Goal: Contribute content: Add original content to the website for others to see

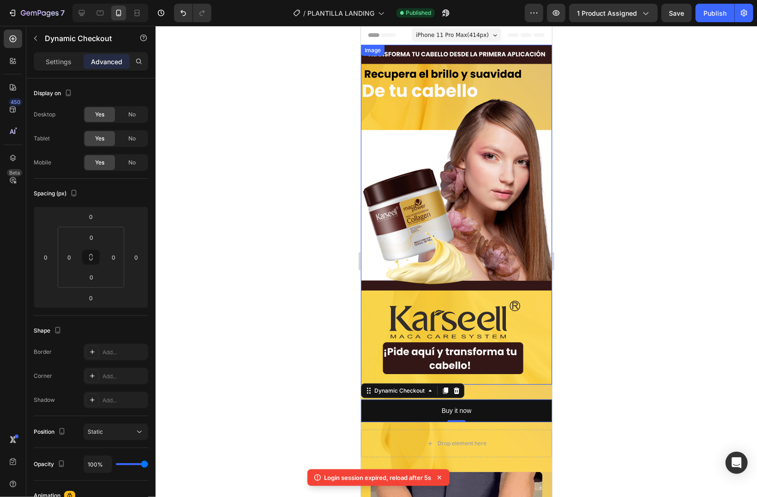
scroll to position [196, 0]
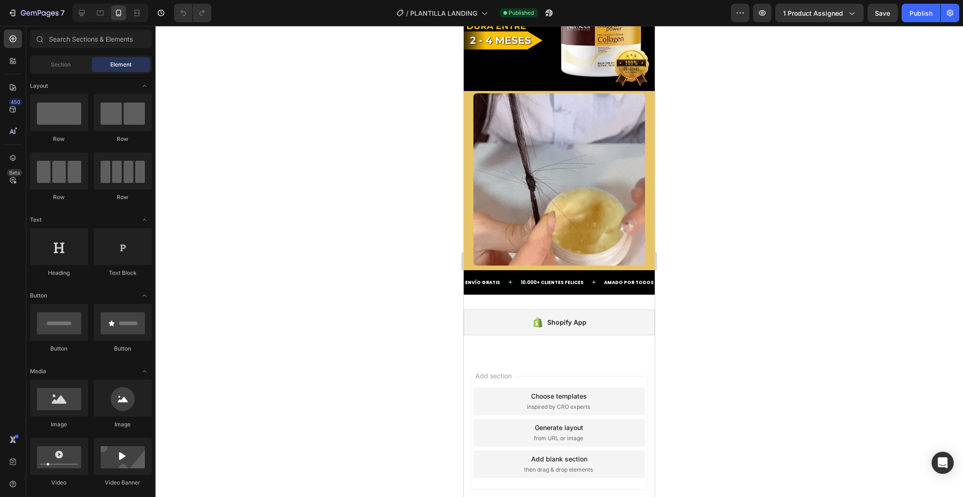
scroll to position [1520, 0]
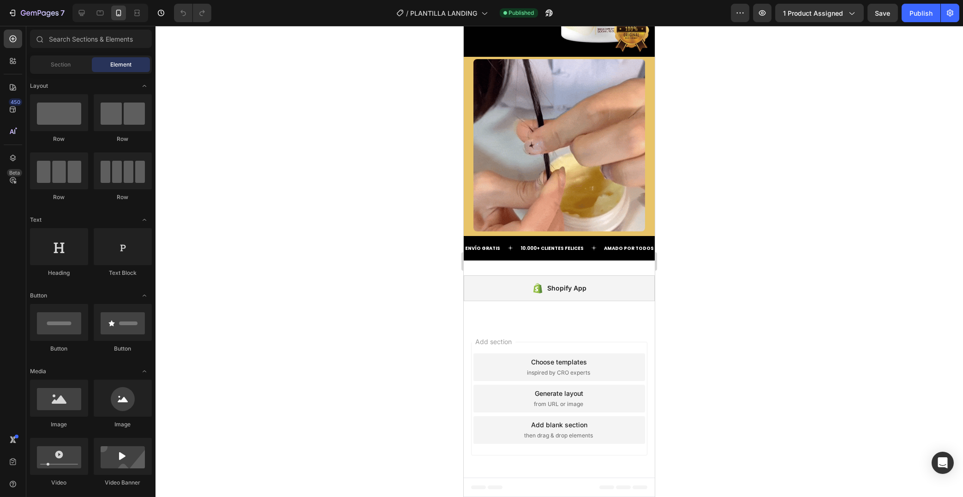
drag, startPoint x: 652, startPoint y: 83, endPoint x: 1121, endPoint y: 506, distance: 631.2
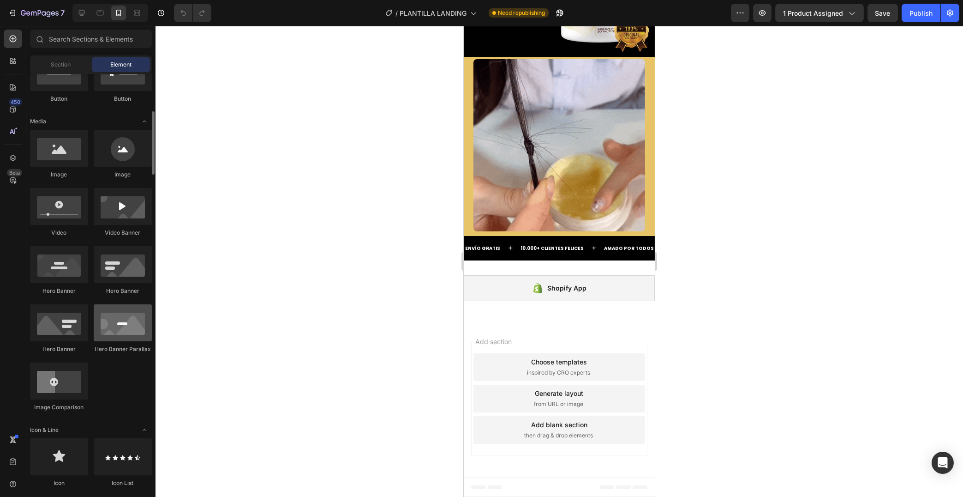
scroll to position [0, 0]
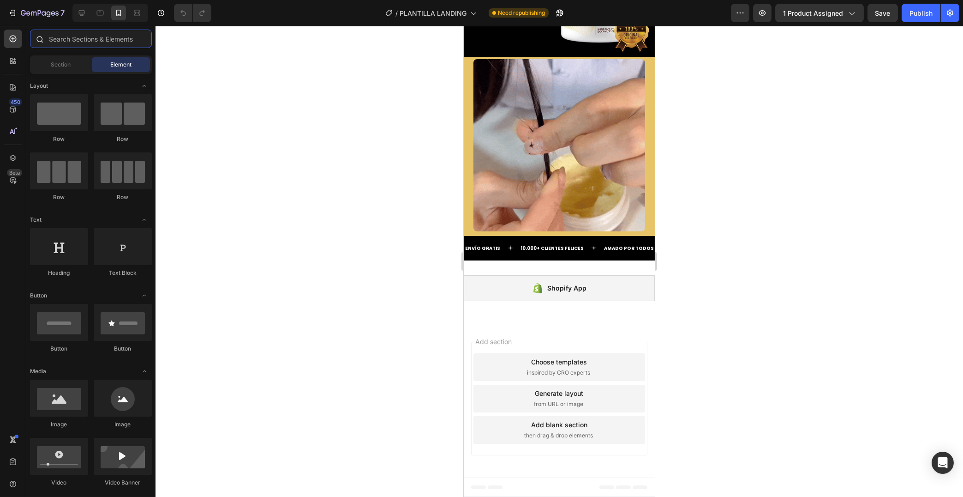
click at [77, 36] on input "text" at bounding box center [91, 39] width 122 height 18
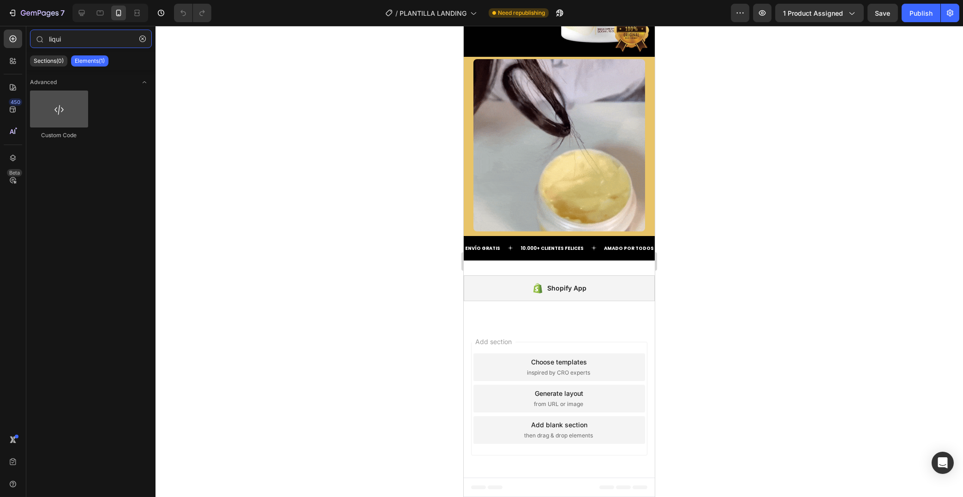
type input "liqui"
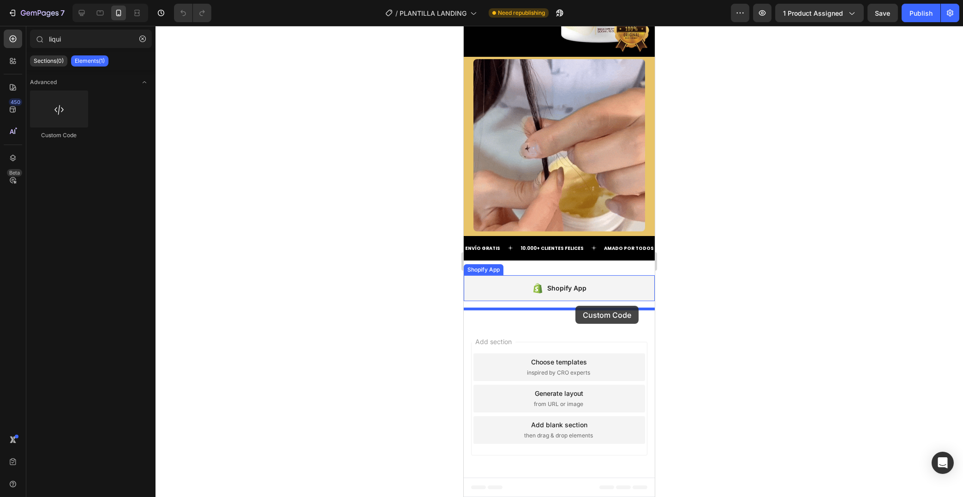
drag, startPoint x: 526, startPoint y: 128, endPoint x: 575, endPoint y: 305, distance: 184.3
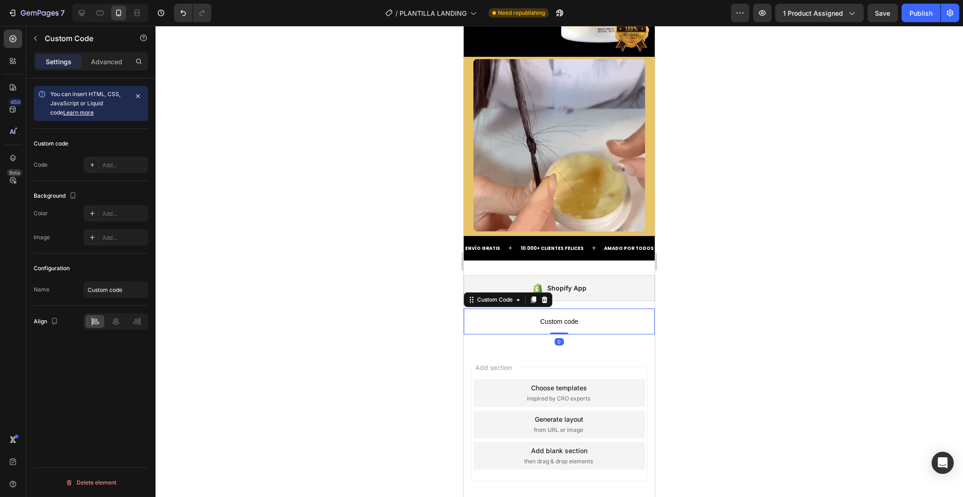
click at [575, 325] on span "Custom code" at bounding box center [558, 321] width 191 height 11
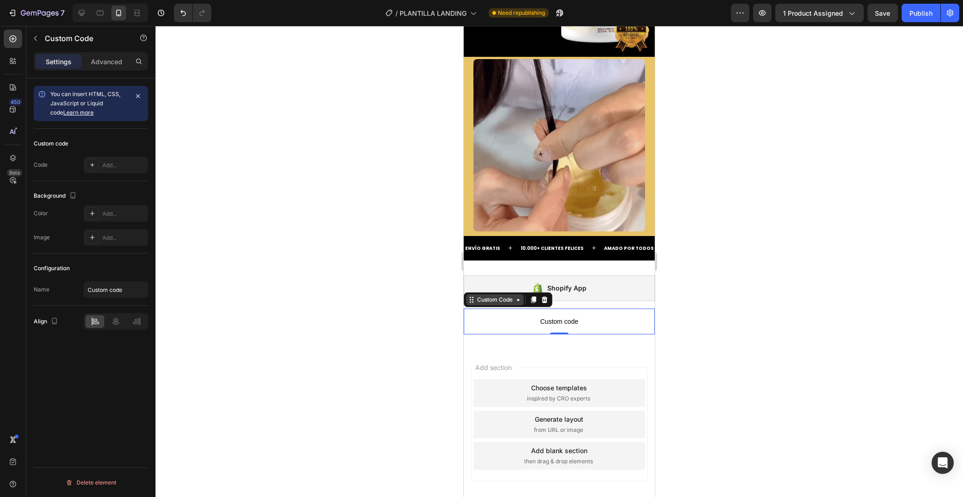
click at [487, 301] on div "Custom Code" at bounding box center [494, 299] width 39 height 8
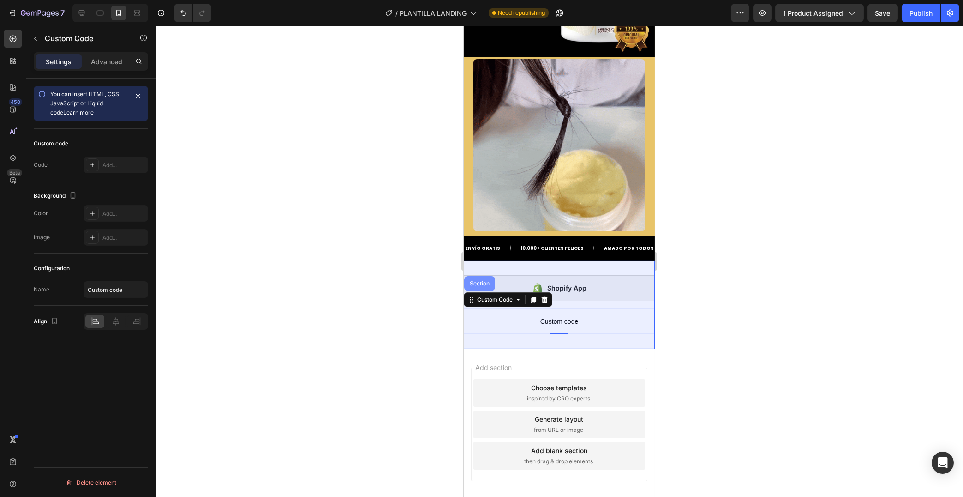
click at [480, 287] on div "Section" at bounding box center [479, 283] width 31 height 15
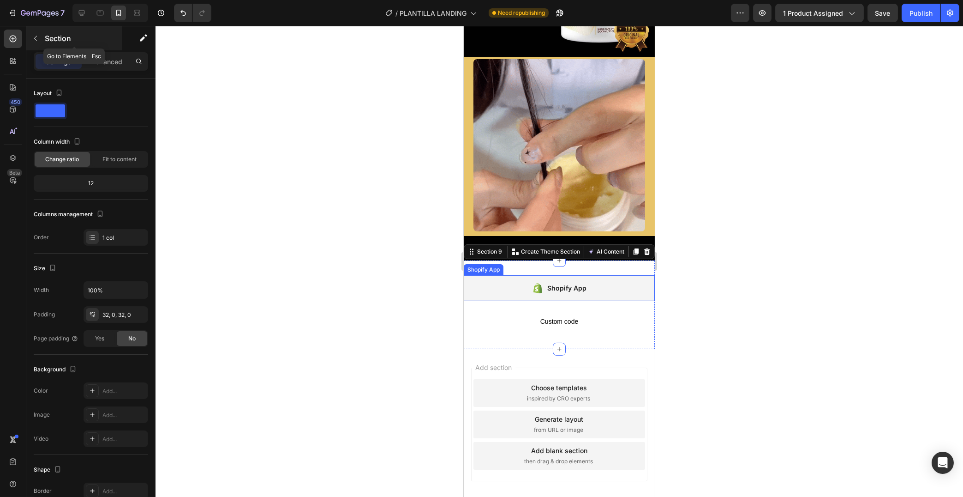
click at [41, 38] on button "button" at bounding box center [35, 38] width 15 height 15
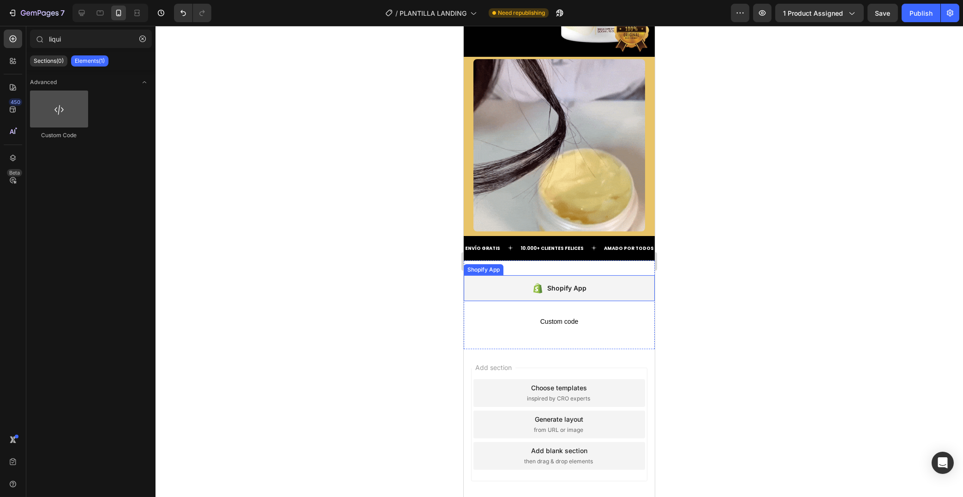
click at [75, 113] on div at bounding box center [59, 108] width 58 height 37
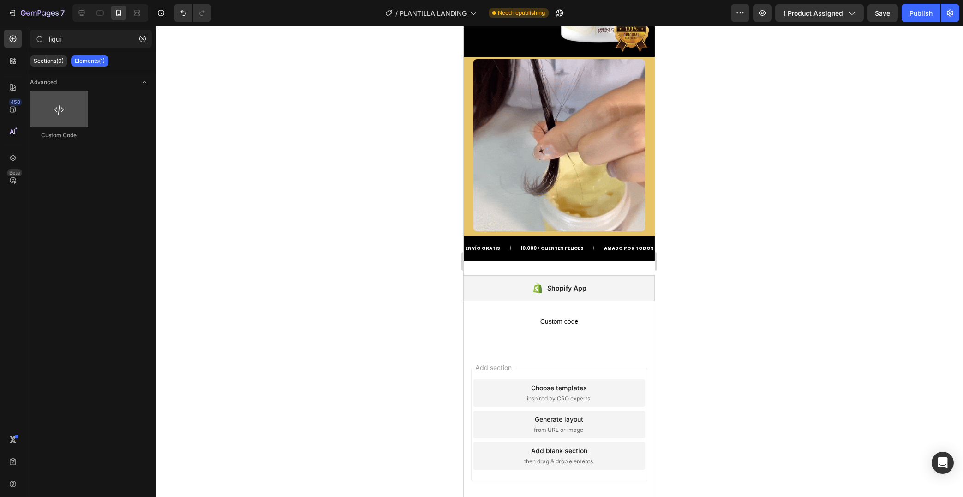
click at [75, 113] on div at bounding box center [59, 108] width 58 height 37
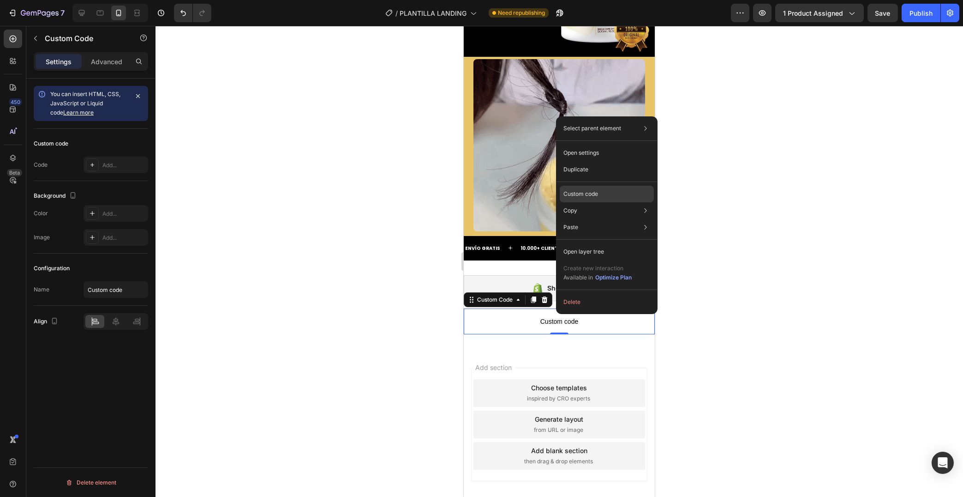
click at [600, 219] on div "Custom code" at bounding box center [607, 227] width 94 height 17
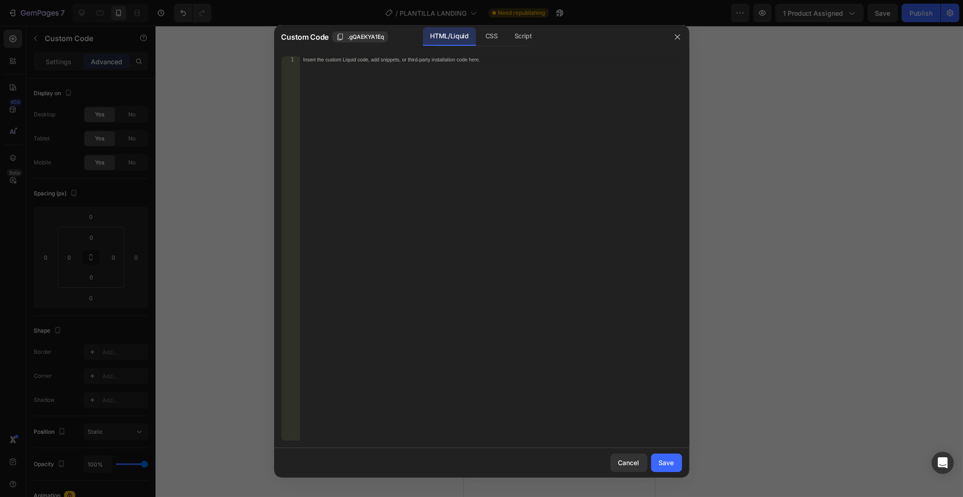
click at [393, 85] on div "Insert the custom Liquid code, add snippets, or third-party installation code h…" at bounding box center [490, 255] width 382 height 398
click at [324, 72] on div "Insert the custom Liquid code, add snippets, or third-party installation code h…" at bounding box center [490, 255] width 382 height 398
paste textarea "{% include 'a2reviews-total' %}"
type textarea "{% include 'a2reviews-total' %}"
click at [672, 462] on div "Save" at bounding box center [666, 462] width 15 height 10
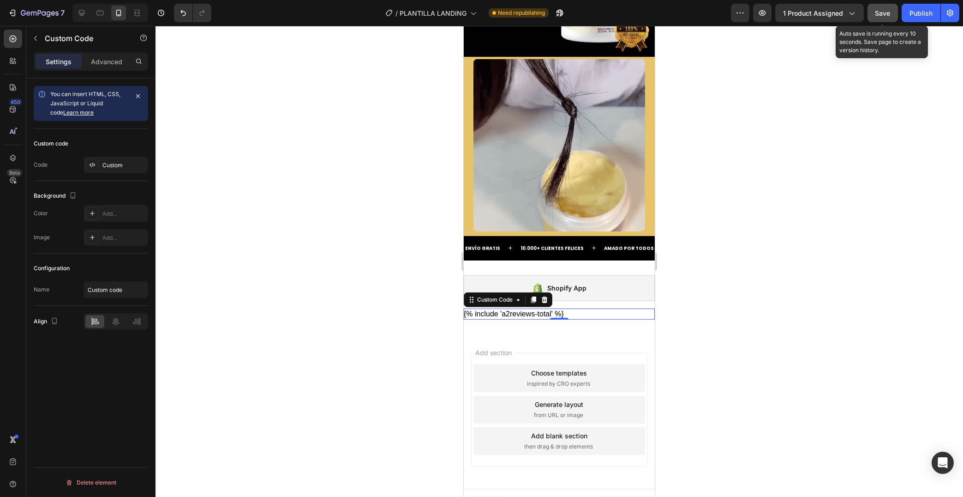
click at [881, 13] on span "Save" at bounding box center [882, 13] width 15 height 8
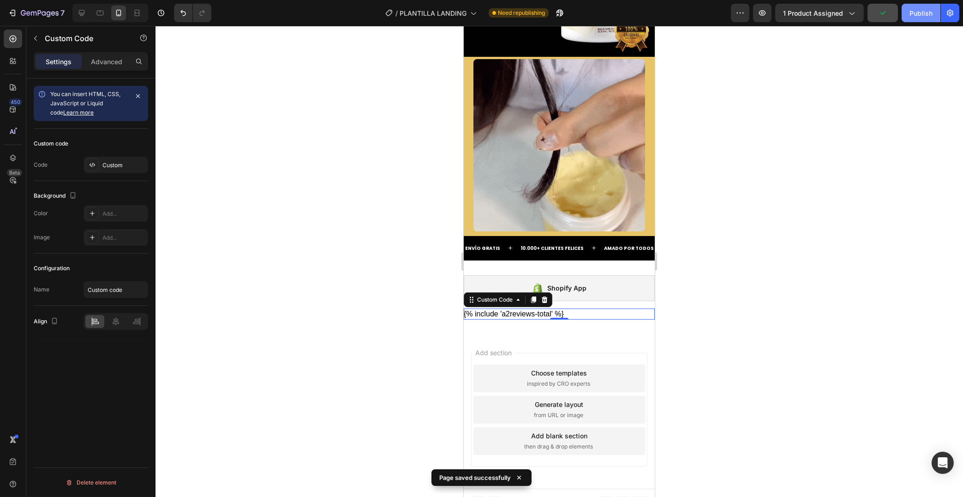
click at [916, 12] on div "Publish" at bounding box center [921, 13] width 23 height 10
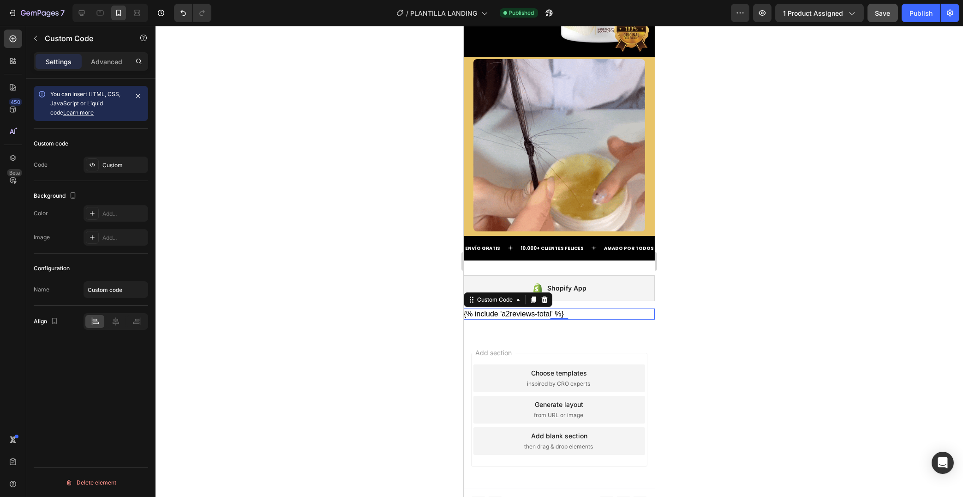
click at [572, 315] on div "{% include 'a2reviews-total' %}" at bounding box center [558, 313] width 191 height 11
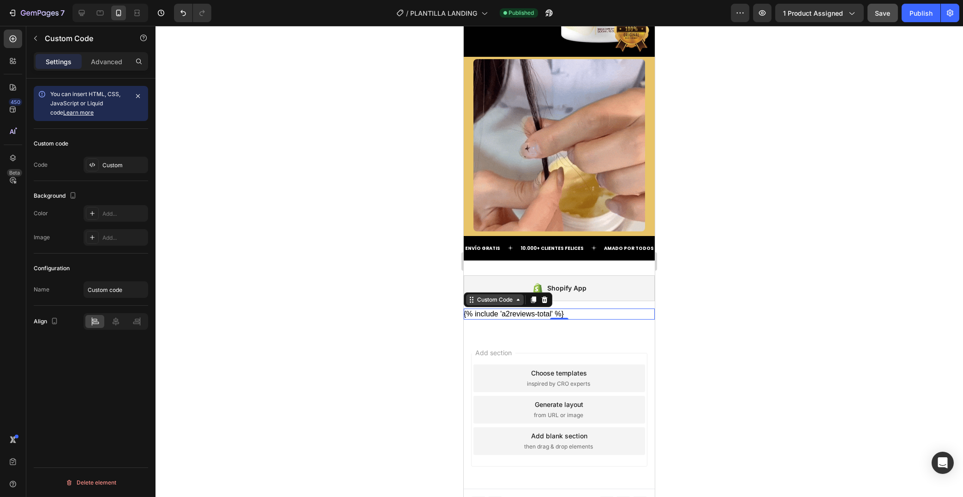
click at [509, 299] on div "Custom Code" at bounding box center [494, 299] width 39 height 8
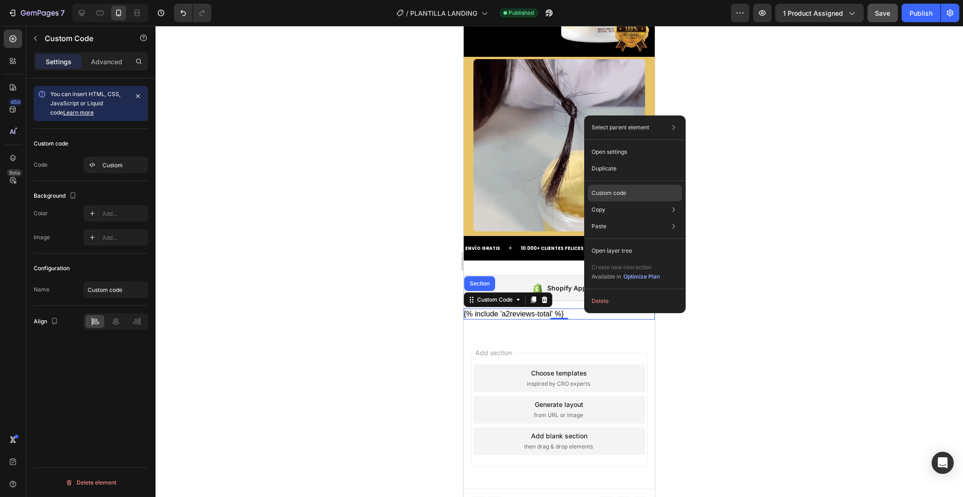
click at [628, 218] on div "Custom code" at bounding box center [635, 226] width 94 height 17
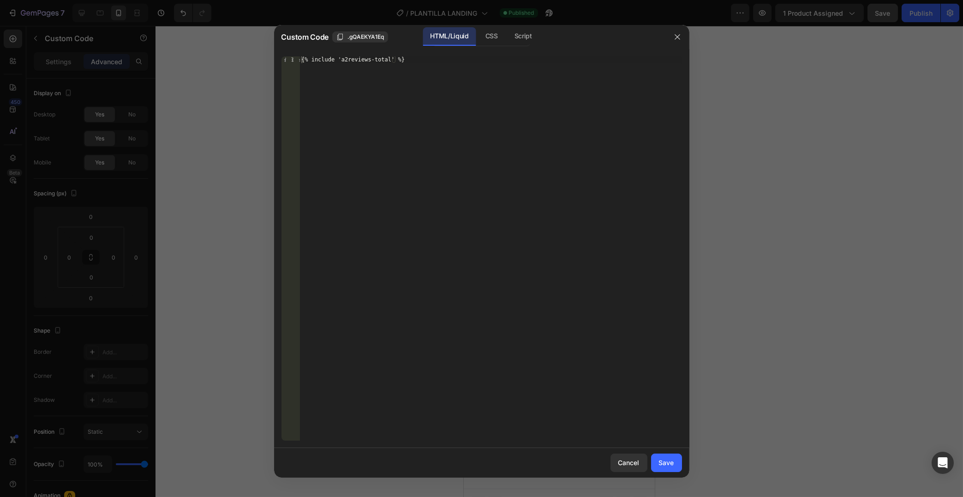
type textarea "{% include 'a2reviews-total' %}"
click at [415, 63] on div "{% include 'a2reviews-total' %}" at bounding box center [490, 255] width 382 height 398
drag, startPoint x: 433, startPoint y: 62, endPoint x: 286, endPoint y: 57, distance: 147.8
click at [299, 57] on div "{% include 'a2reviews-total' %}" at bounding box center [490, 248] width 382 height 384
click at [663, 463] on div "Save" at bounding box center [666, 462] width 15 height 10
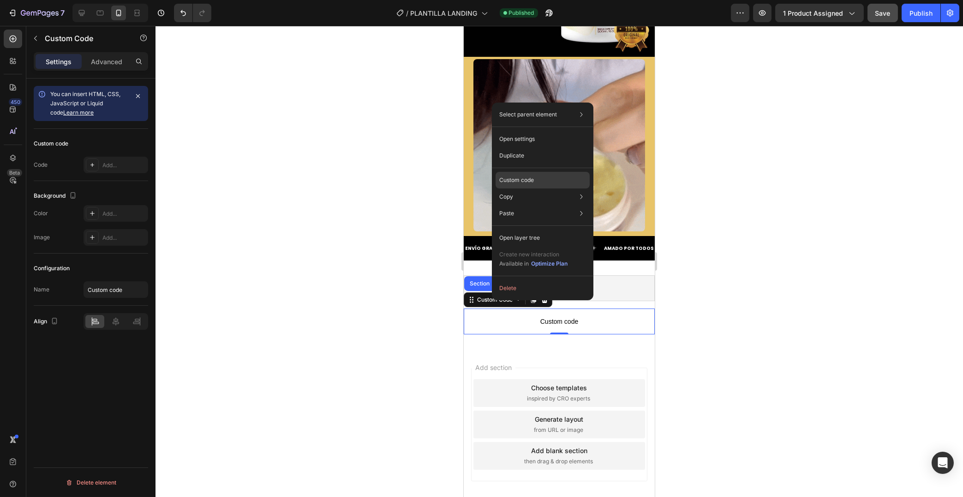
click at [525, 177] on p "Custom code" at bounding box center [516, 180] width 35 height 8
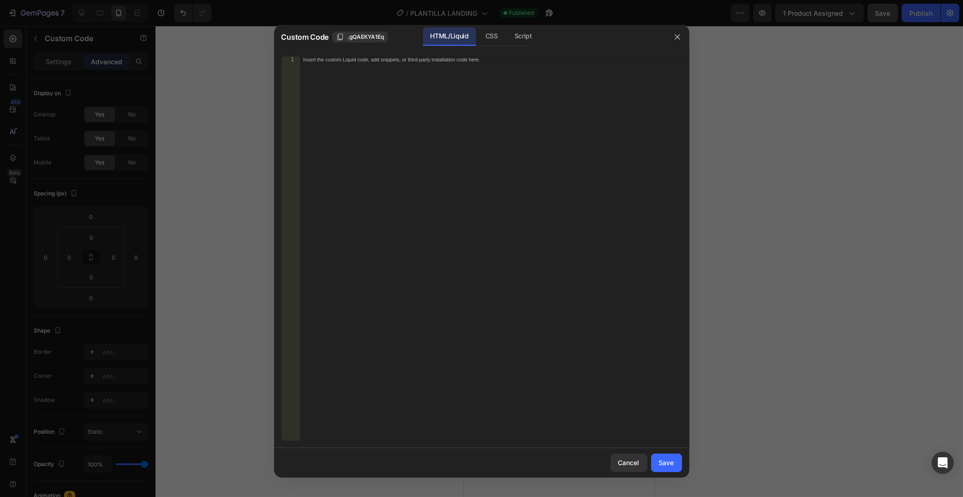
click at [393, 66] on div "Insert the custom Liquid code, add snippets, or third-party installation code h…" at bounding box center [490, 255] width 382 height 398
click at [507, 39] on div "CSS" at bounding box center [523, 36] width 32 height 18
click at [458, 40] on div "HTML/Liquid" at bounding box center [449, 36] width 53 height 18
click at [681, 37] on button "button" at bounding box center [677, 37] width 15 height 15
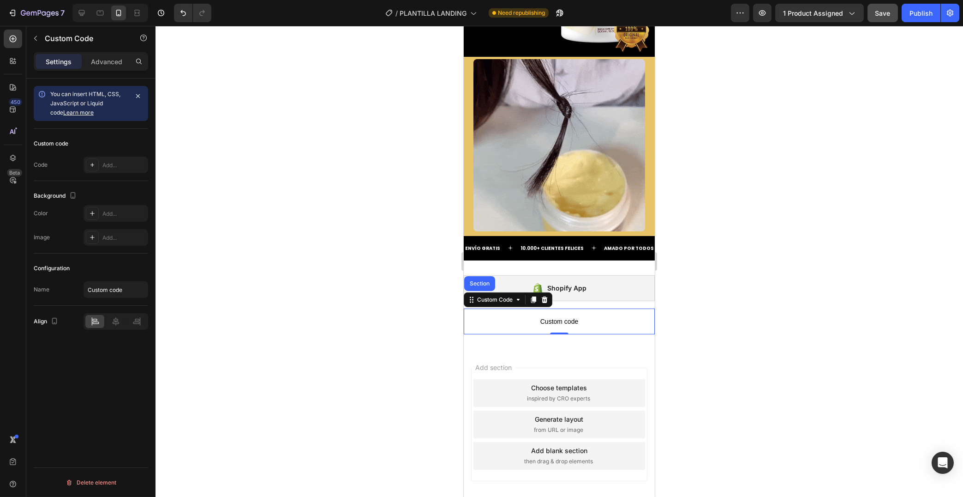
click at [564, 323] on span "Custom code" at bounding box center [558, 321] width 191 height 11
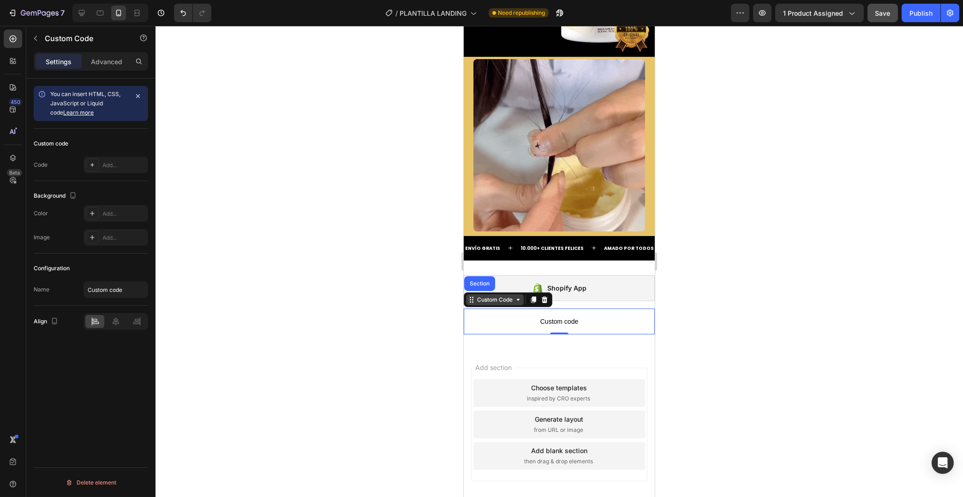
click at [509, 300] on div "Custom Code" at bounding box center [494, 299] width 39 height 8
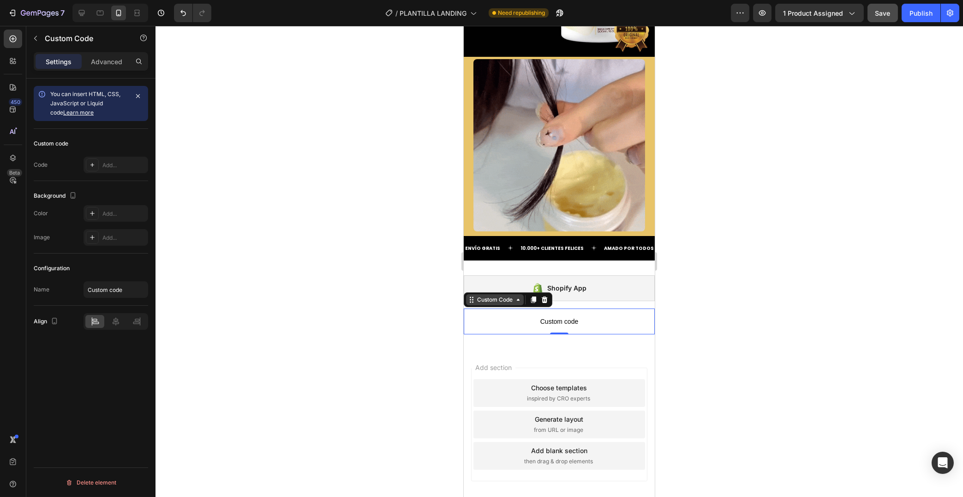
click at [509, 300] on div "Custom Code" at bounding box center [494, 299] width 39 height 8
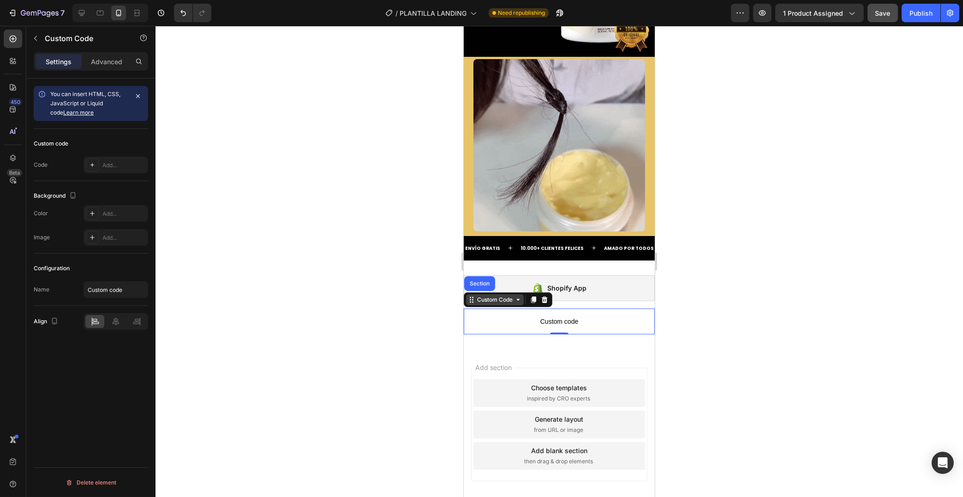
click at [509, 300] on div "Custom Code" at bounding box center [494, 299] width 39 height 8
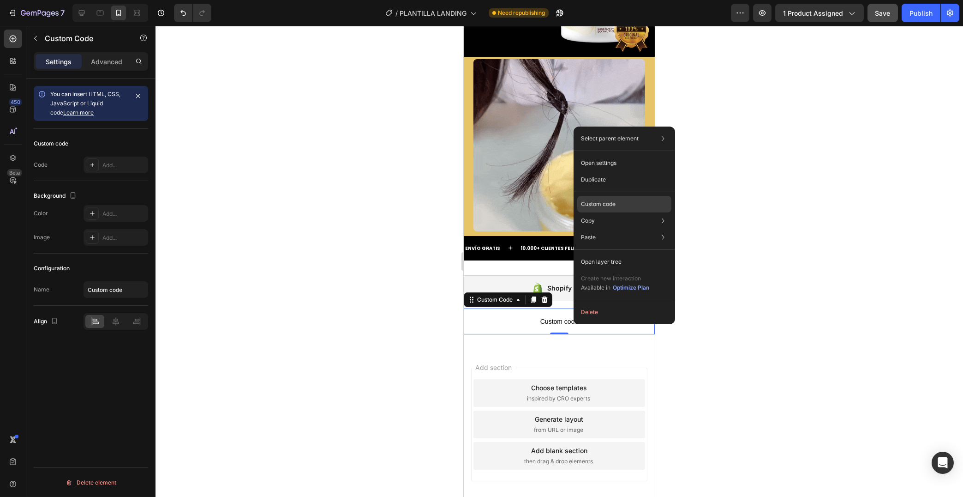
click at [623, 229] on div "Custom code" at bounding box center [624, 237] width 94 height 17
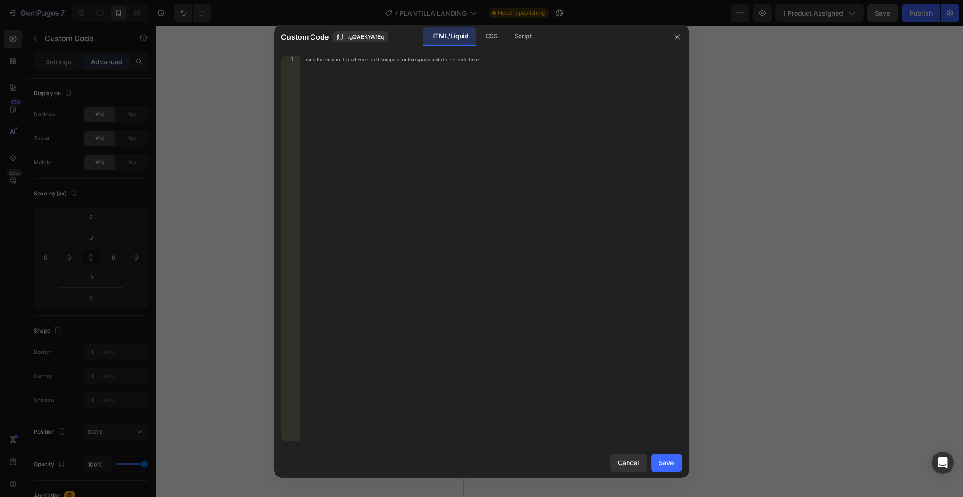
click at [447, 66] on div "Insert the custom Liquid code, add snippets, or third-party installation code h…" at bounding box center [490, 255] width 382 height 398
paste textarea "{% include 'a2reviews-total' %}"
drag, startPoint x: 344, startPoint y: 59, endPoint x: 233, endPoint y: 58, distance: 111.2
click at [299, 58] on div "{% include 'a2reviews-total' %}" at bounding box center [490, 248] width 382 height 384
paste textarea "render 'a2reviews-total' product:product"
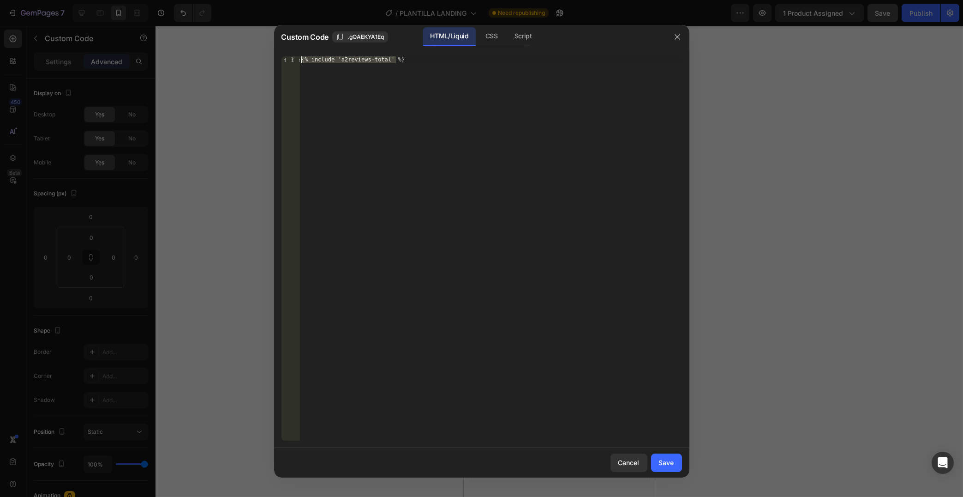
type textarea "{% render 'a2reviews-total' product:product %}"
click at [668, 464] on div "Save" at bounding box center [666, 462] width 15 height 10
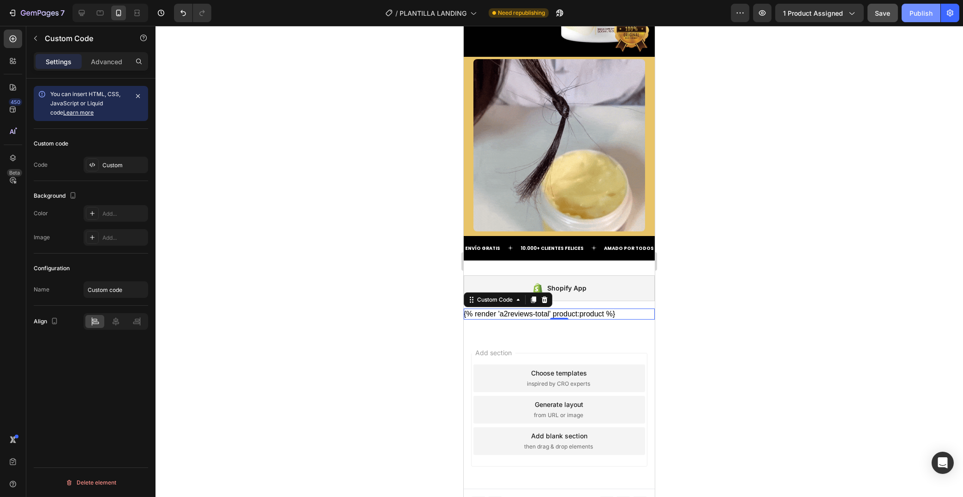
click at [915, 13] on div "Publish" at bounding box center [921, 13] width 23 height 10
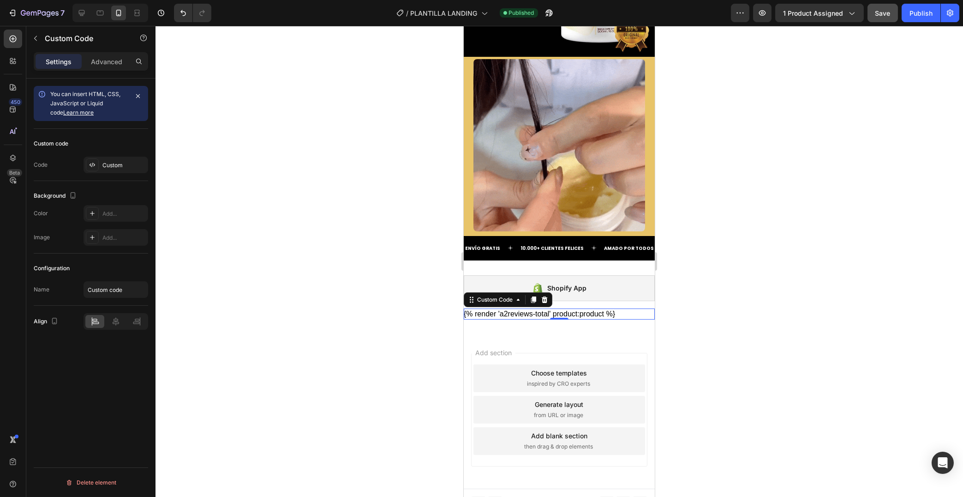
click at [503, 306] on div "Custom Code" at bounding box center [507, 299] width 89 height 15
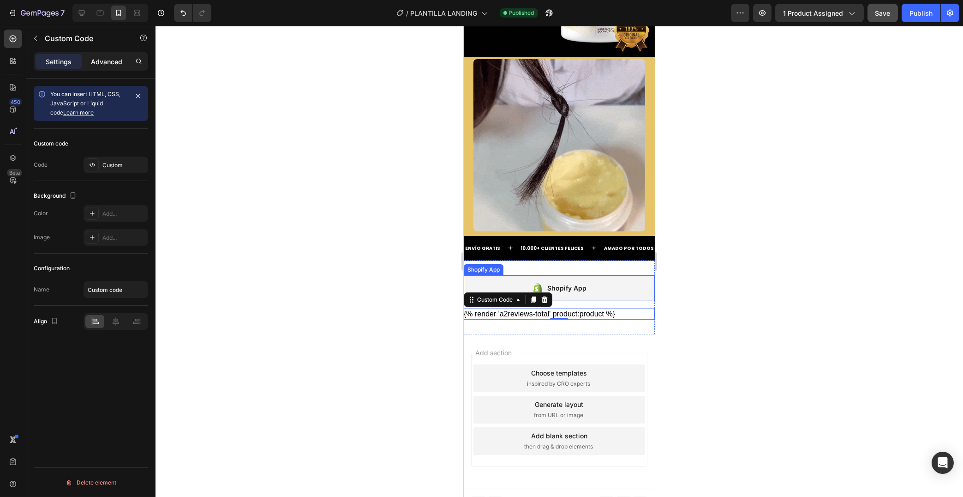
click at [109, 54] on div "Advanced" at bounding box center [107, 61] width 46 height 15
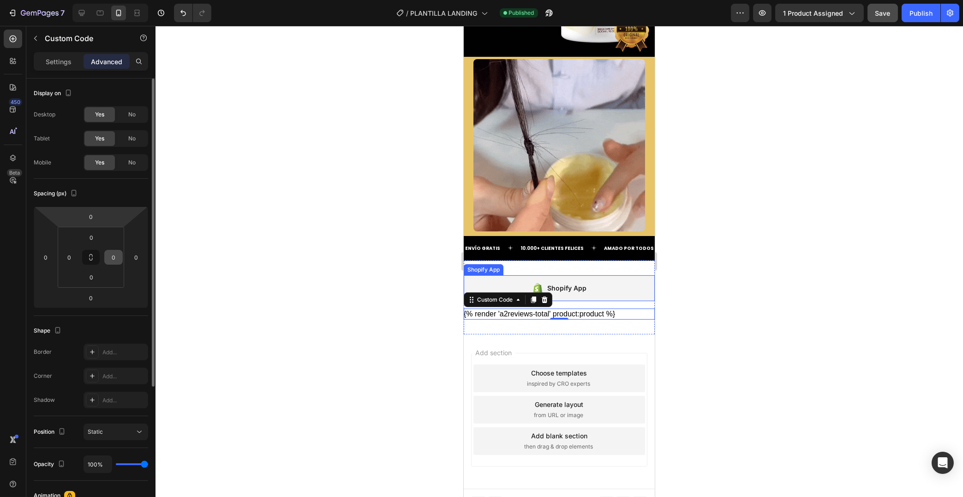
scroll to position [196, 0]
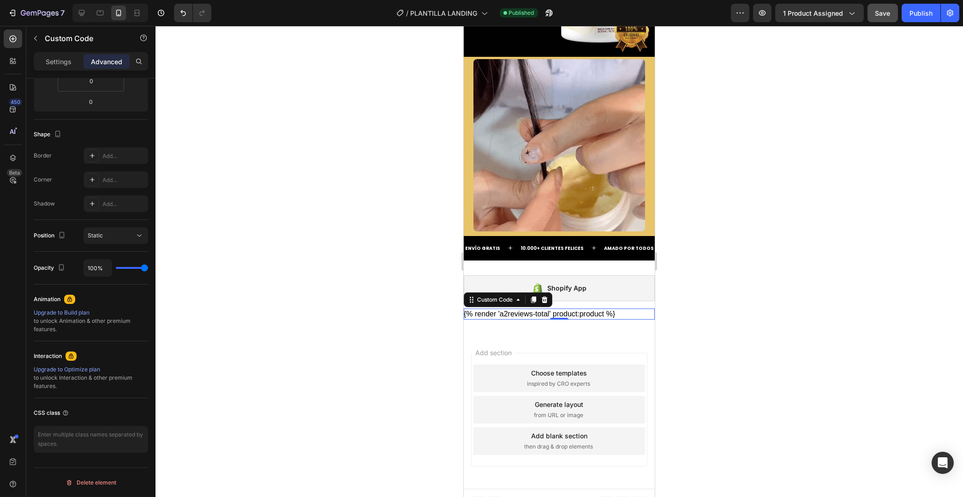
click at [580, 316] on div "{% render 'a2reviews-total' product:product %}" at bounding box center [558, 313] width 191 height 11
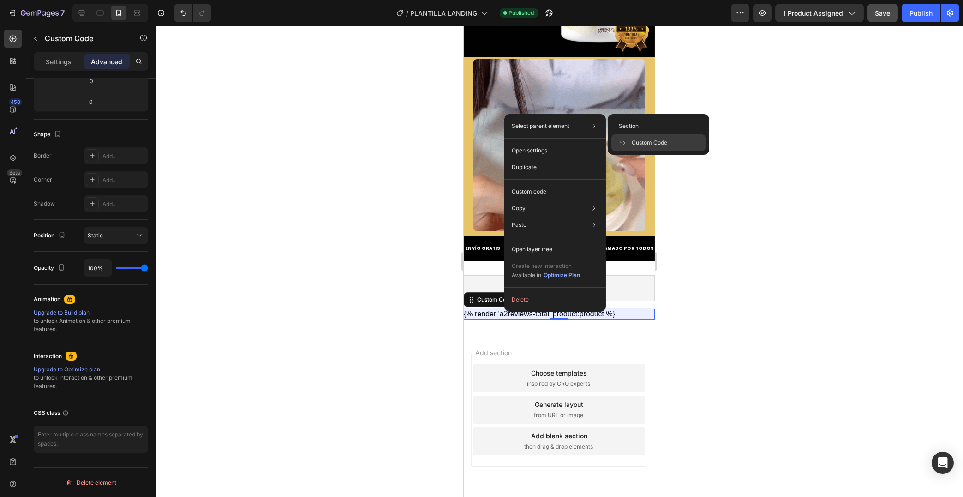
click at [640, 138] on div "Custom Code" at bounding box center [658, 142] width 94 height 17
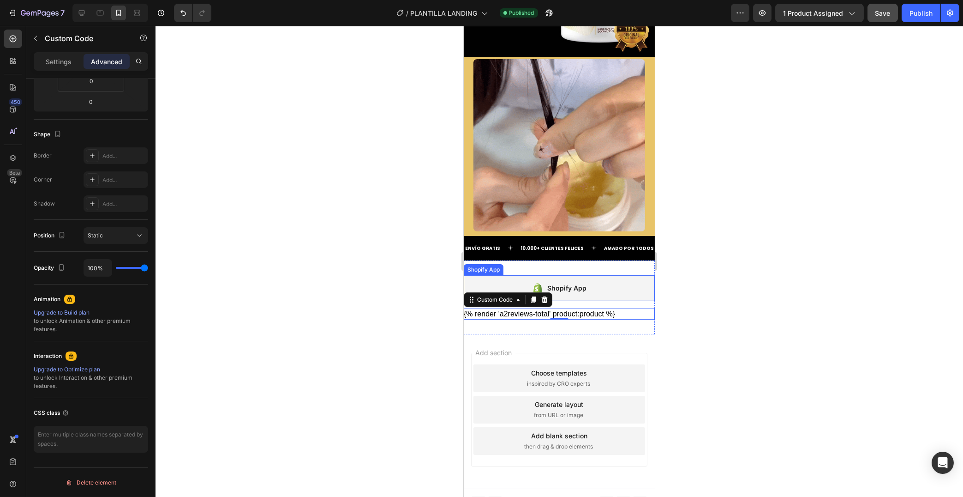
scroll to position [0, 0]
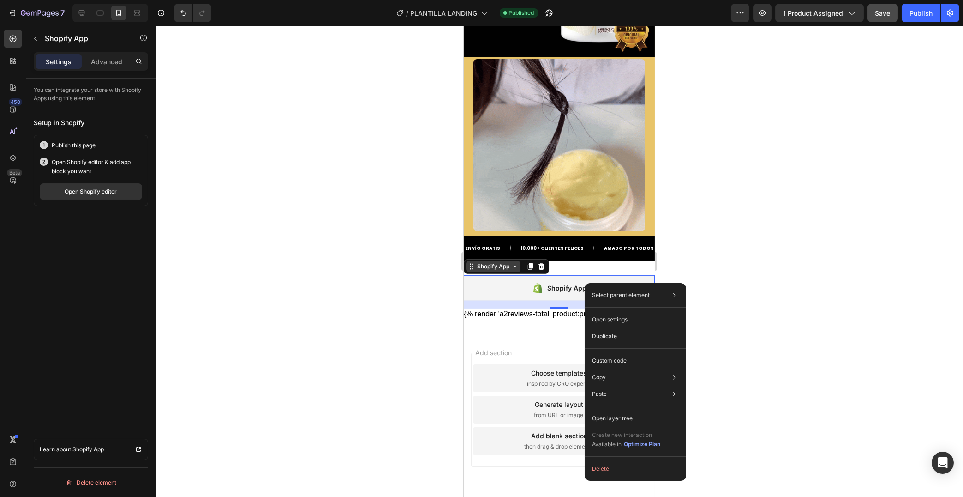
click at [486, 269] on div "Shopify App" at bounding box center [493, 266] width 36 height 8
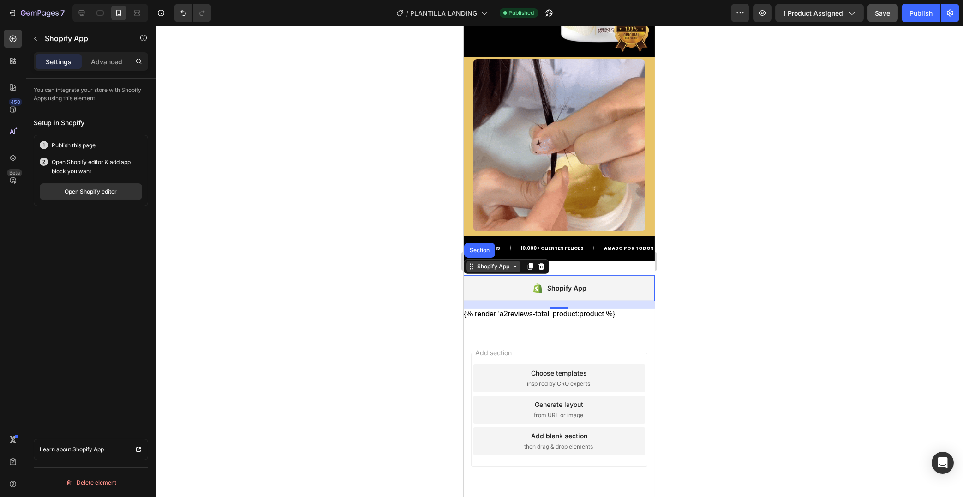
click at [486, 269] on div "Shopify App" at bounding box center [493, 266] width 36 height 8
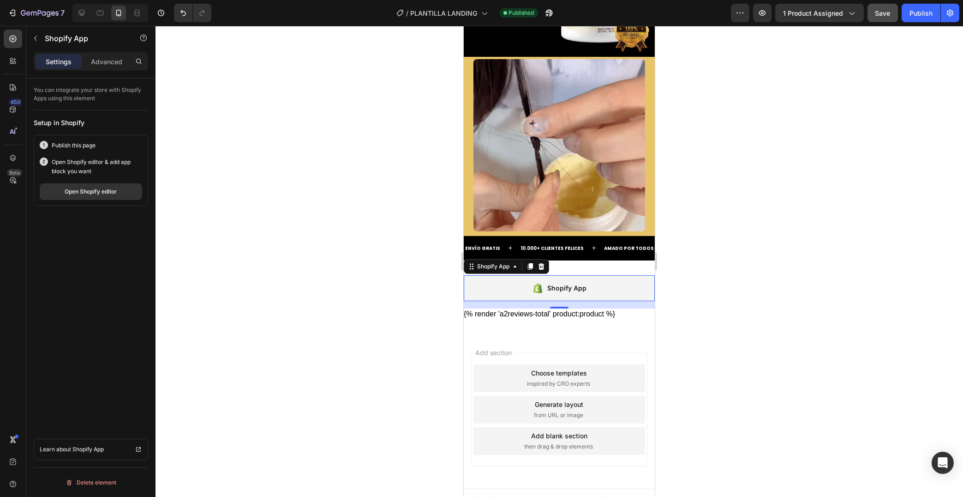
click at [607, 306] on div "0" at bounding box center [558, 304] width 191 height 7
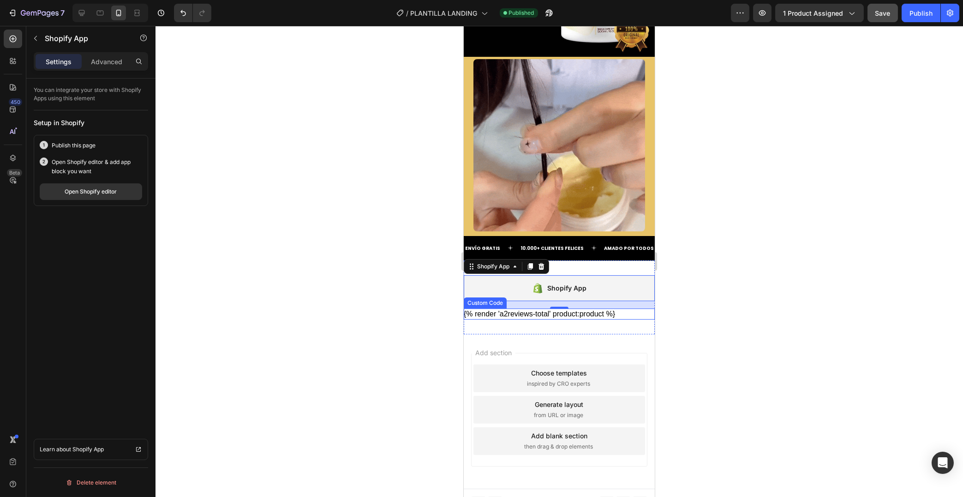
click at [604, 314] on div "{% render 'a2reviews-total' product:product %}" at bounding box center [558, 313] width 191 height 11
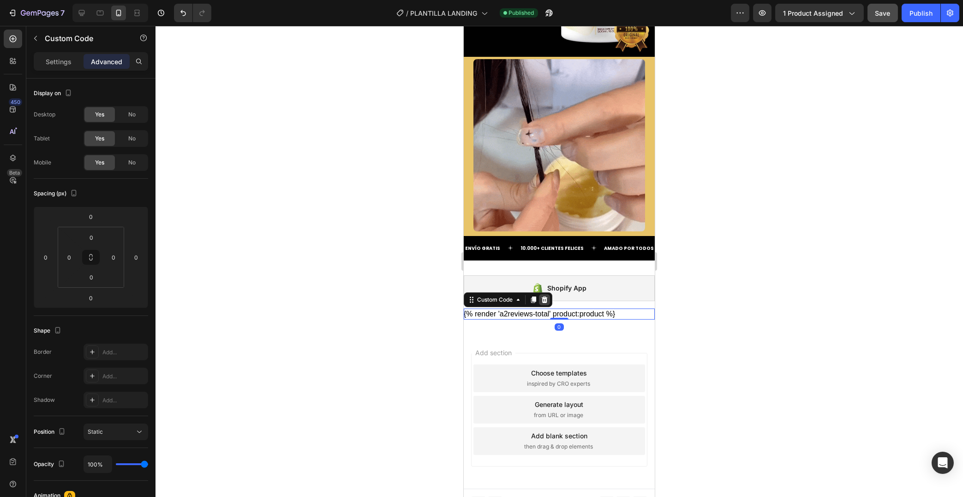
click at [547, 299] on icon at bounding box center [544, 299] width 6 height 6
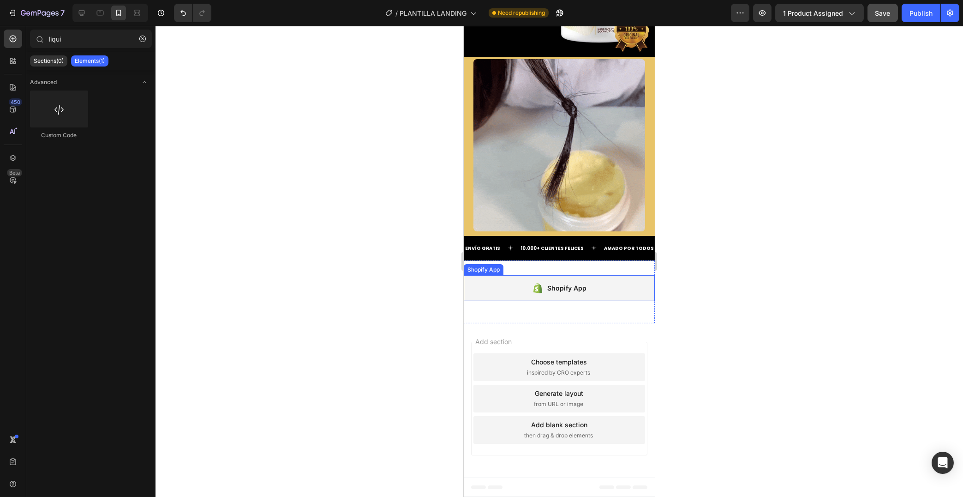
click at [569, 292] on div "Shopify App" at bounding box center [566, 287] width 39 height 11
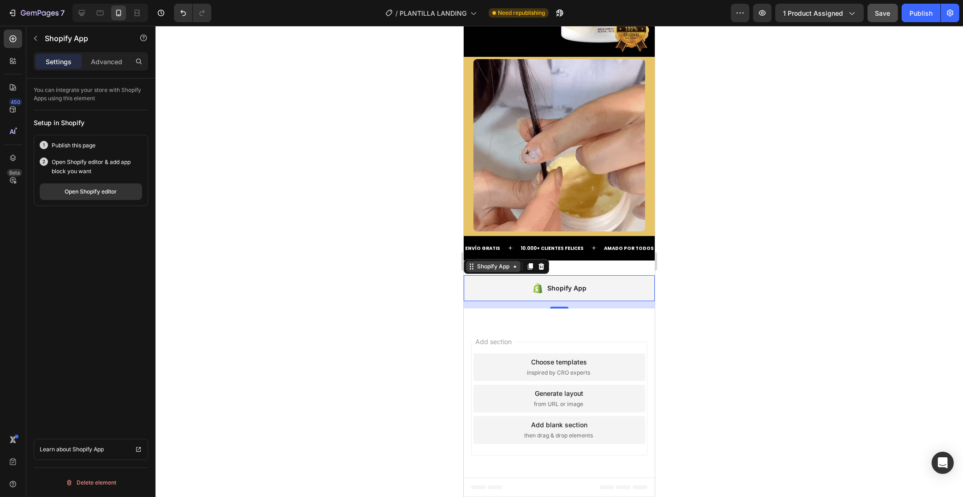
click at [512, 267] on icon at bounding box center [514, 266] width 7 height 7
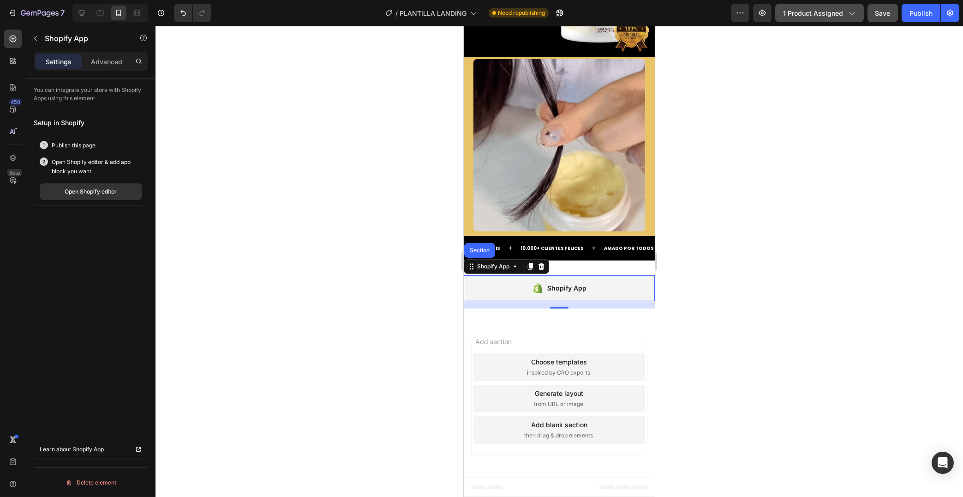
click at [844, 18] on div "1 product assigned" at bounding box center [819, 13] width 73 height 10
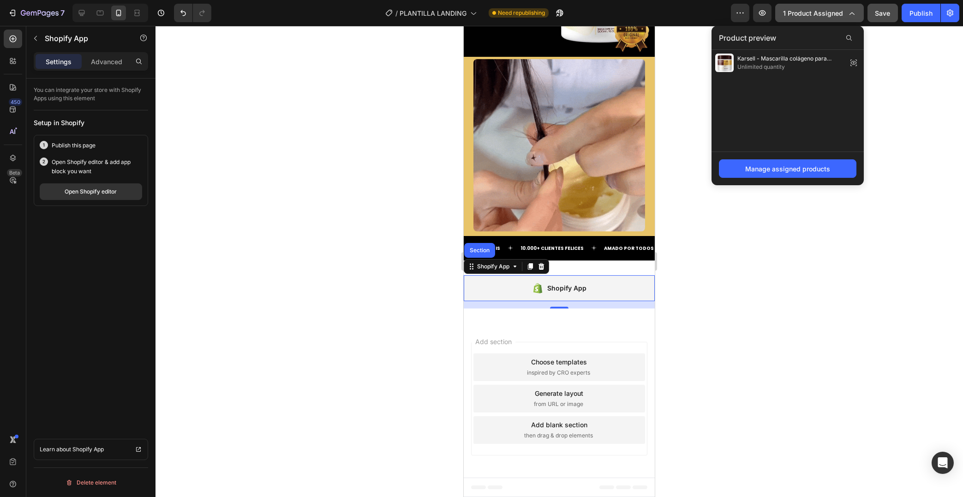
click at [844, 18] on div "1 product assigned" at bounding box center [819, 13] width 73 height 10
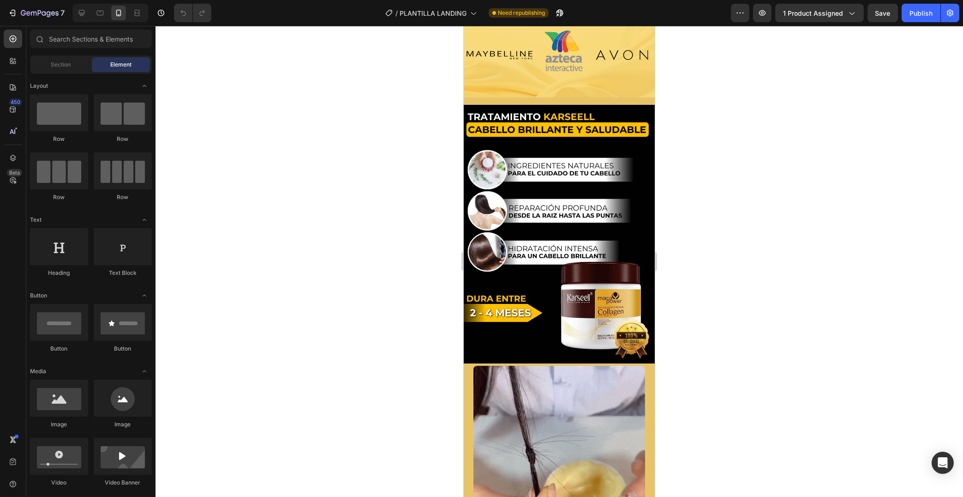
scroll to position [1520, 0]
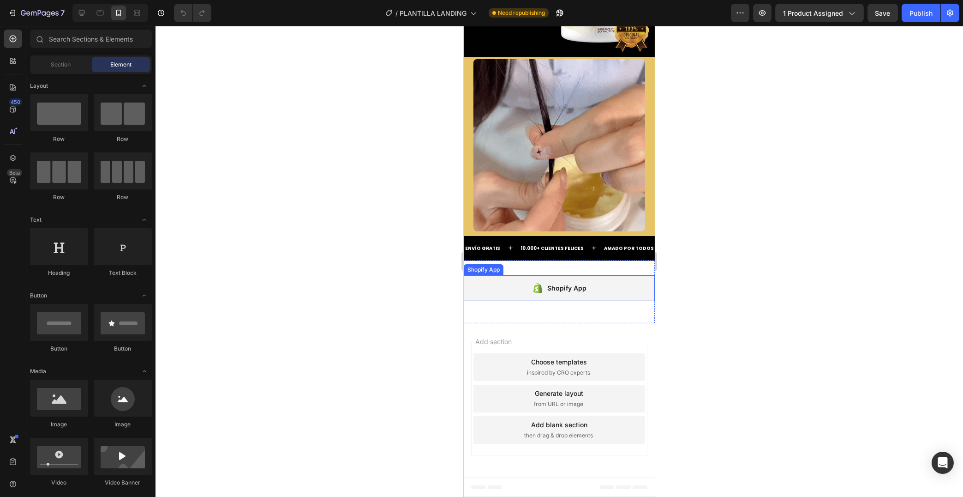
click at [575, 281] on div "Shopify App" at bounding box center [558, 288] width 191 height 26
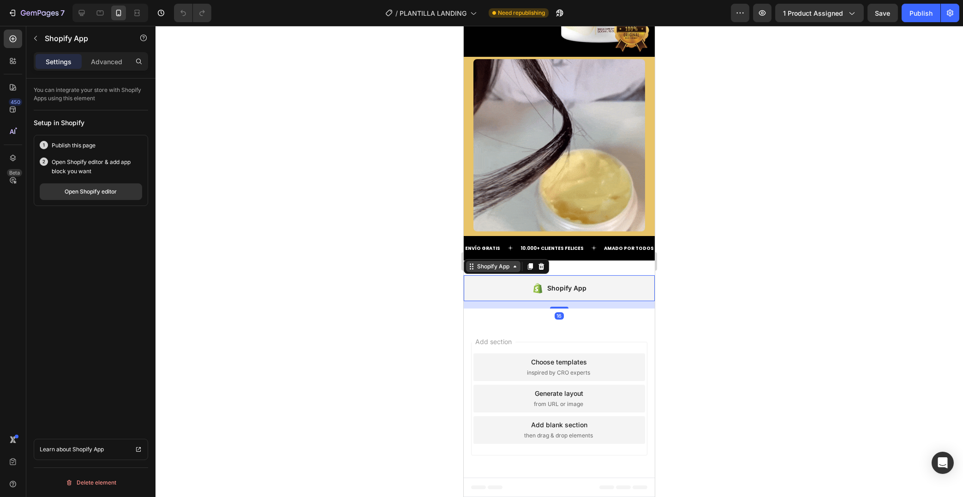
click at [486, 271] on div "Shopify App" at bounding box center [493, 266] width 54 height 11
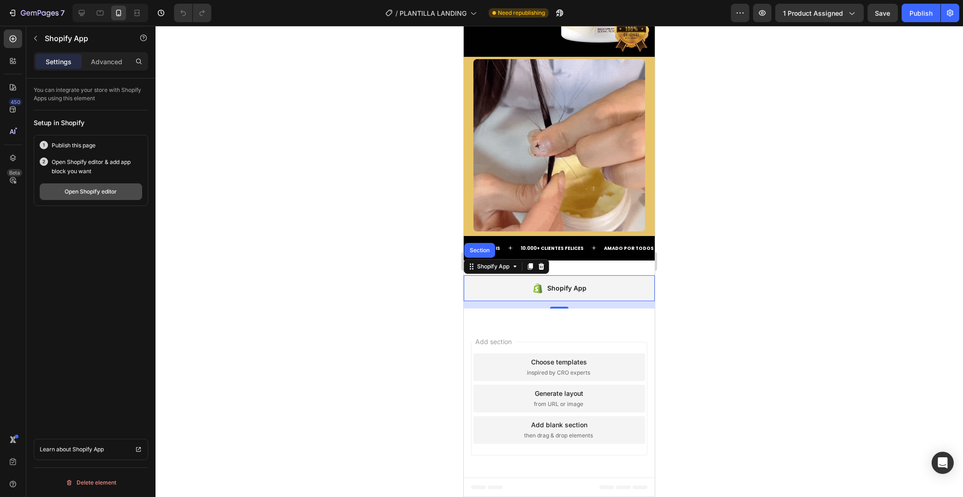
click at [102, 192] on div "Open Shopify editor" at bounding box center [91, 191] width 52 height 8
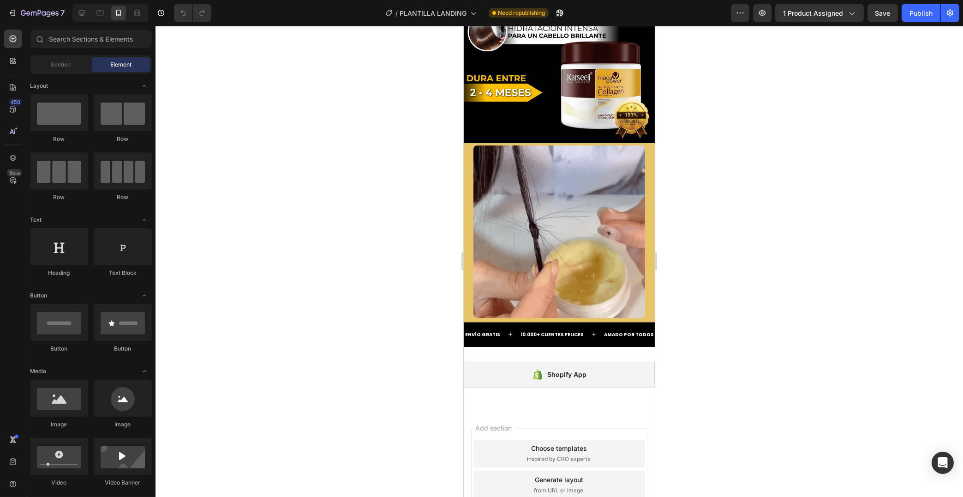
scroll to position [1520, 0]
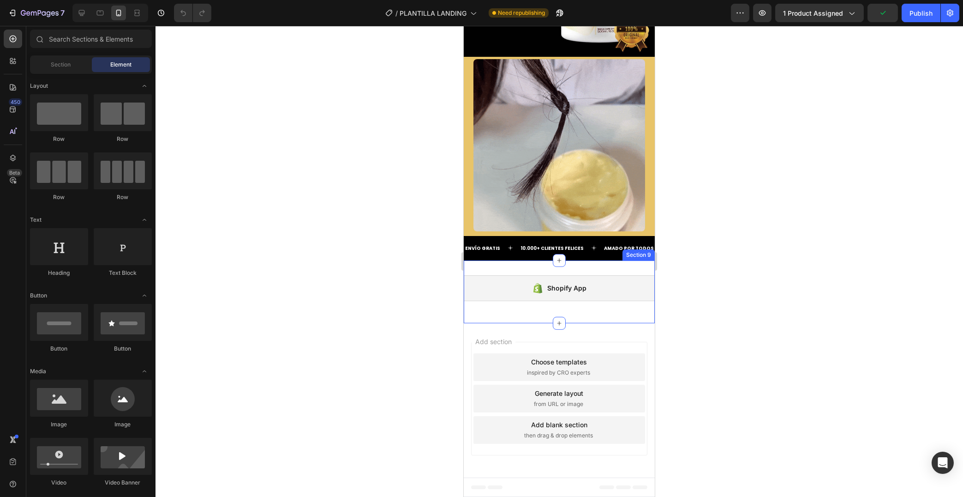
click at [595, 309] on div "Shopify App Shopify App Section 9" at bounding box center [558, 291] width 191 height 63
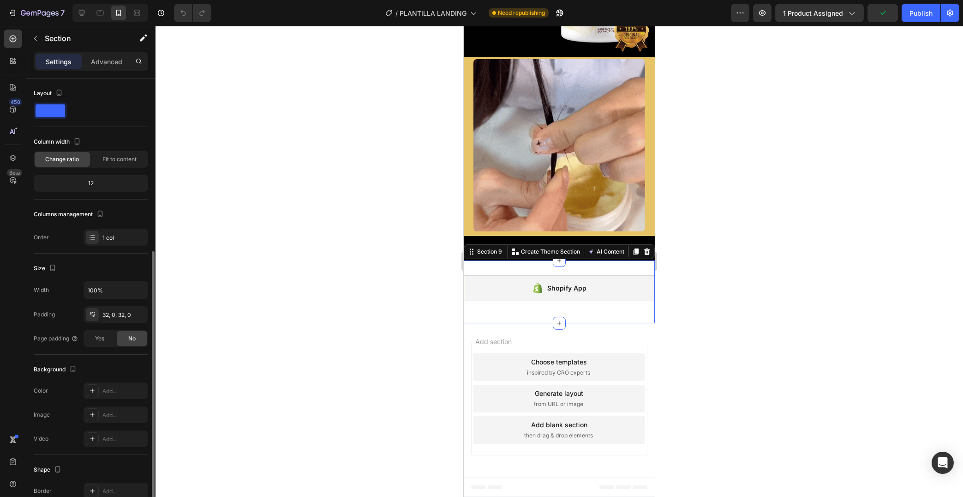
scroll to position [95, 0]
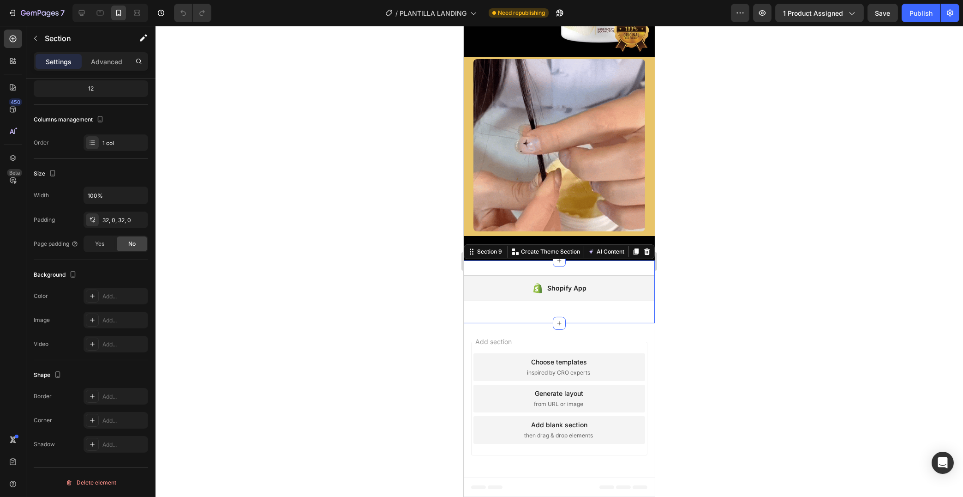
click at [621, 268] on div "Shopify App Shopify App Section 9 You can create reusable sections Create Theme…" at bounding box center [558, 291] width 191 height 63
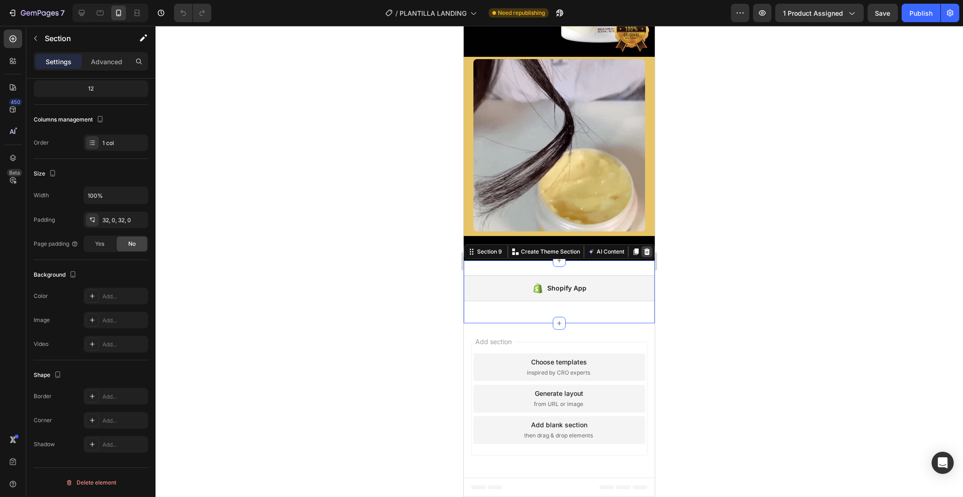
click at [646, 253] on icon at bounding box center [646, 251] width 7 height 7
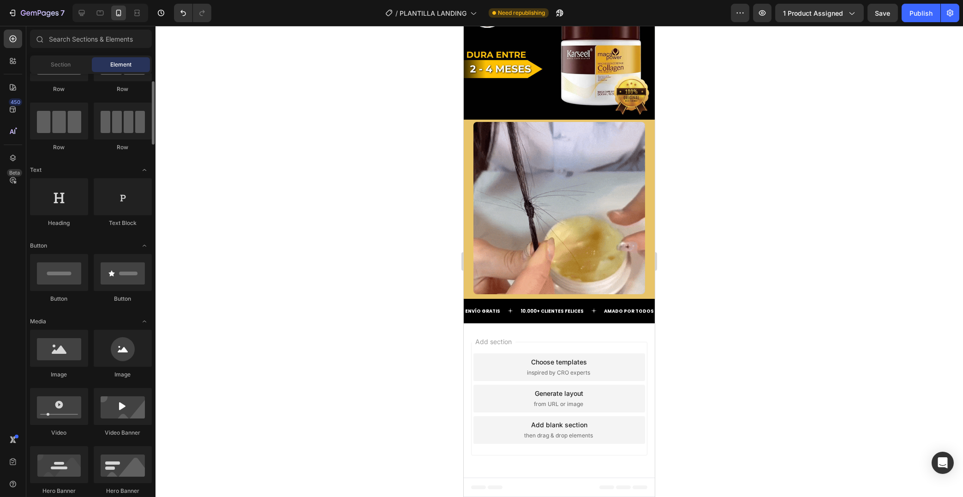
scroll to position [0, 0]
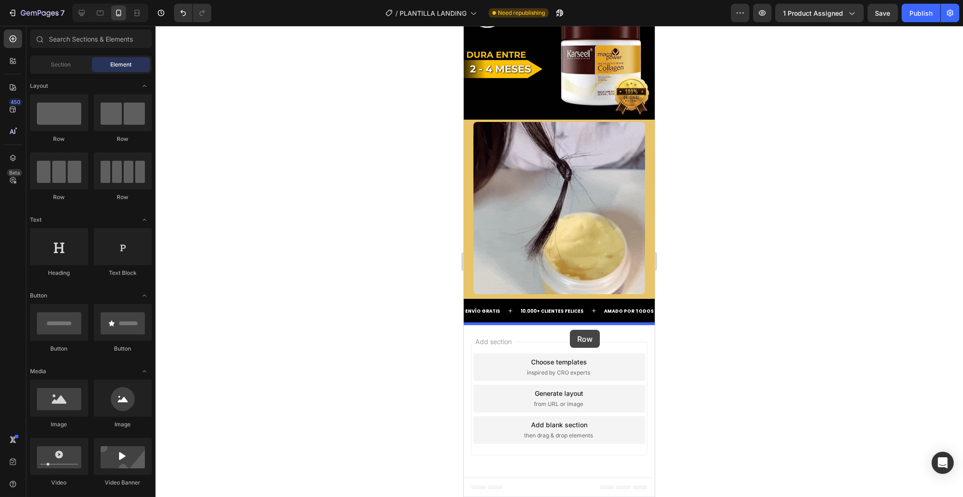
drag, startPoint x: 521, startPoint y: 143, endPoint x: 569, endPoint y: 329, distance: 193.0
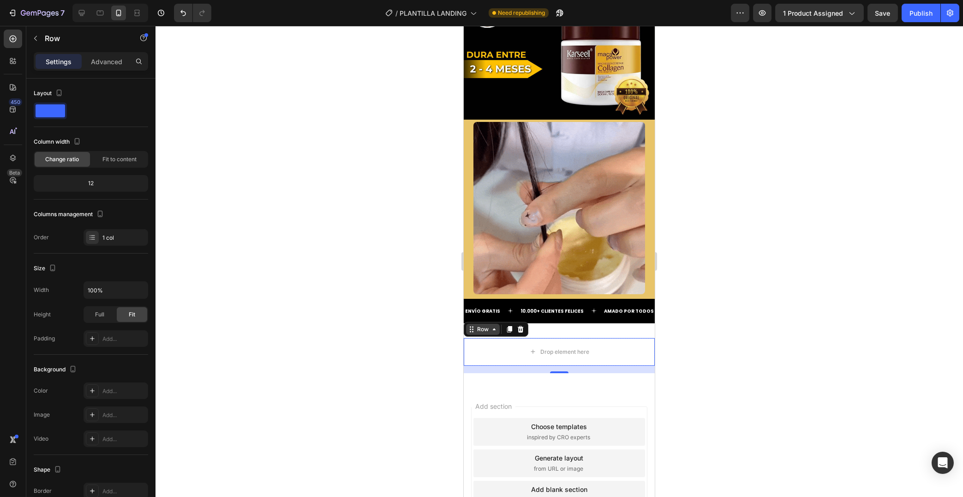
click at [486, 333] on div "Row" at bounding box center [482, 329] width 15 height 8
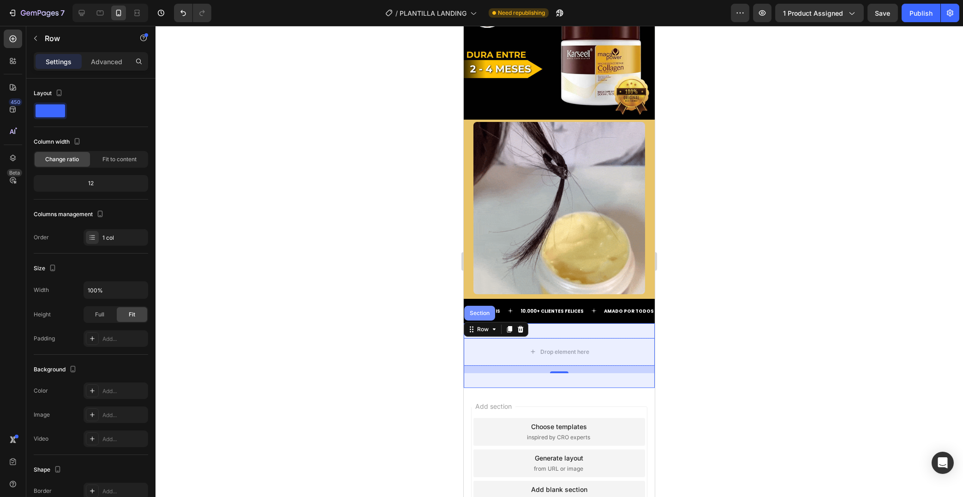
click at [480, 312] on div "Section" at bounding box center [479, 313] width 24 height 6
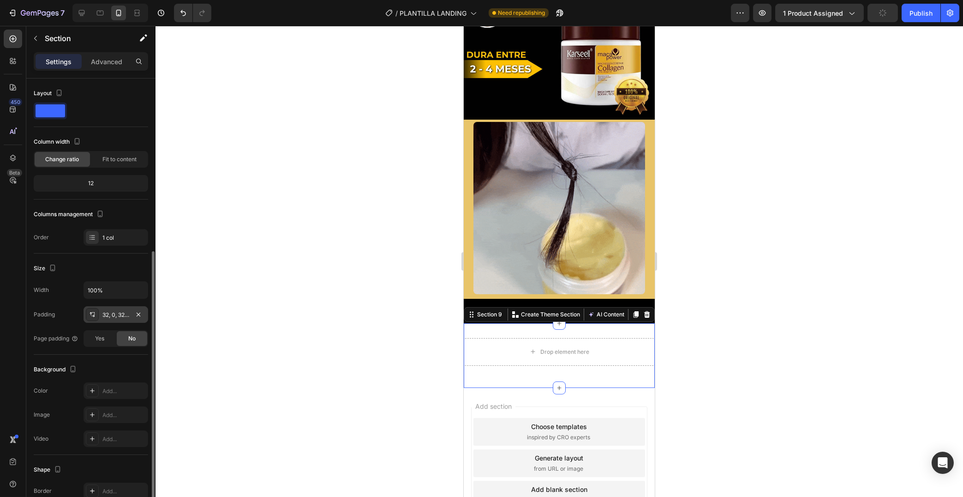
scroll to position [95, 0]
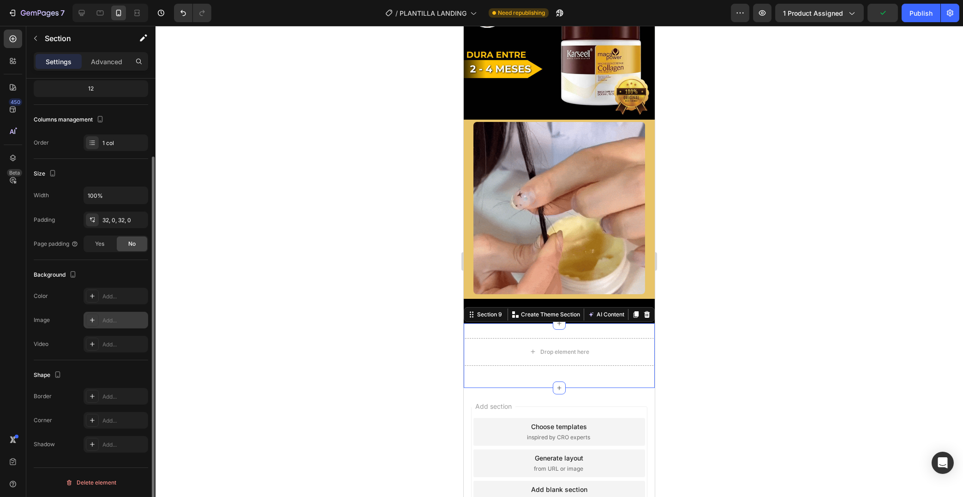
click at [89, 320] on div at bounding box center [92, 319] width 13 height 13
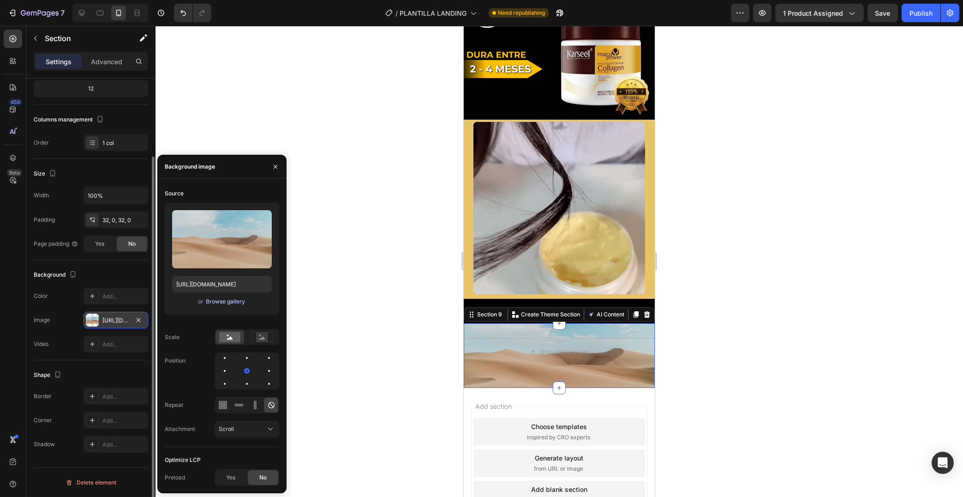
click at [235, 304] on div "Browse gallery" at bounding box center [225, 301] width 39 height 8
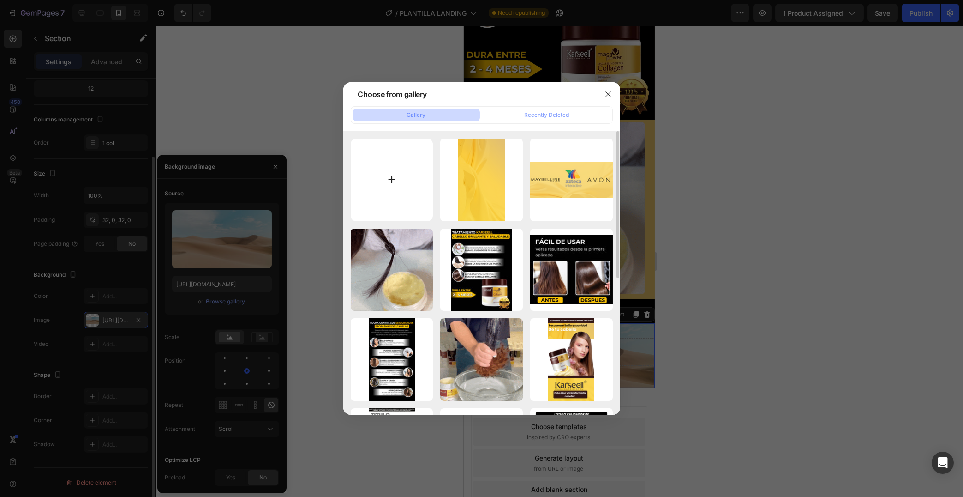
click at [406, 192] on input "file" at bounding box center [392, 179] width 83 height 83
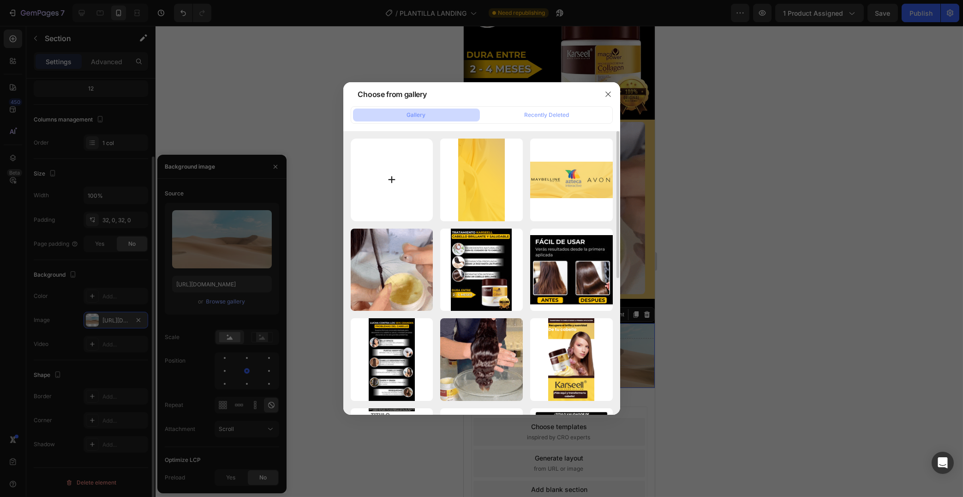
type input "C:\fakepath\Poppins(2).png"
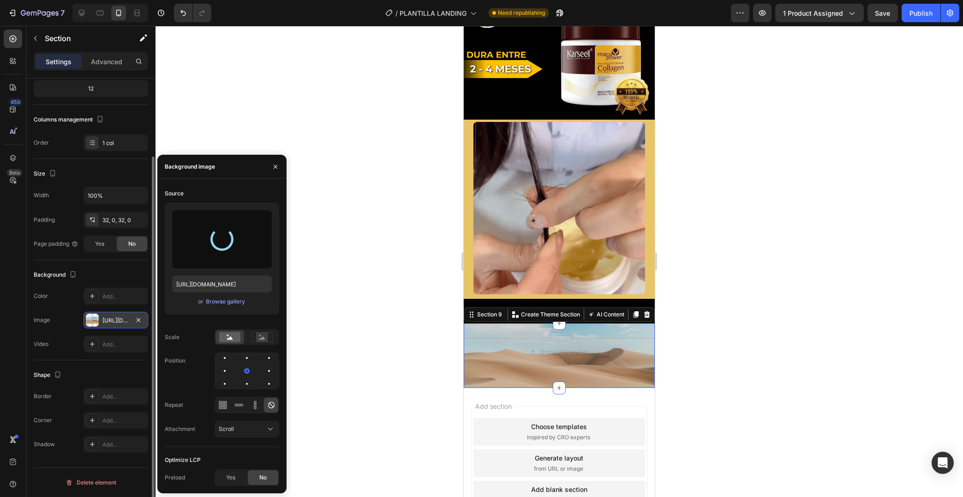
type input "[URL][DOMAIN_NAME]"
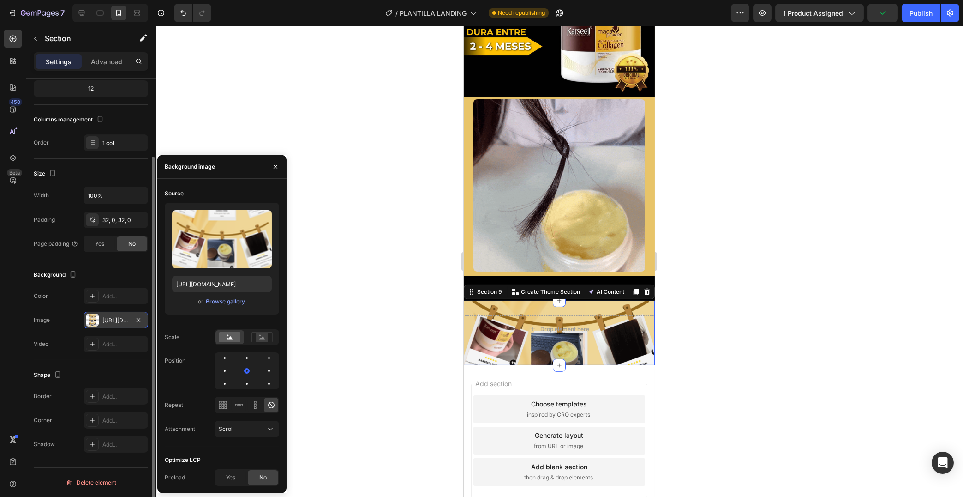
scroll to position [1522, 0]
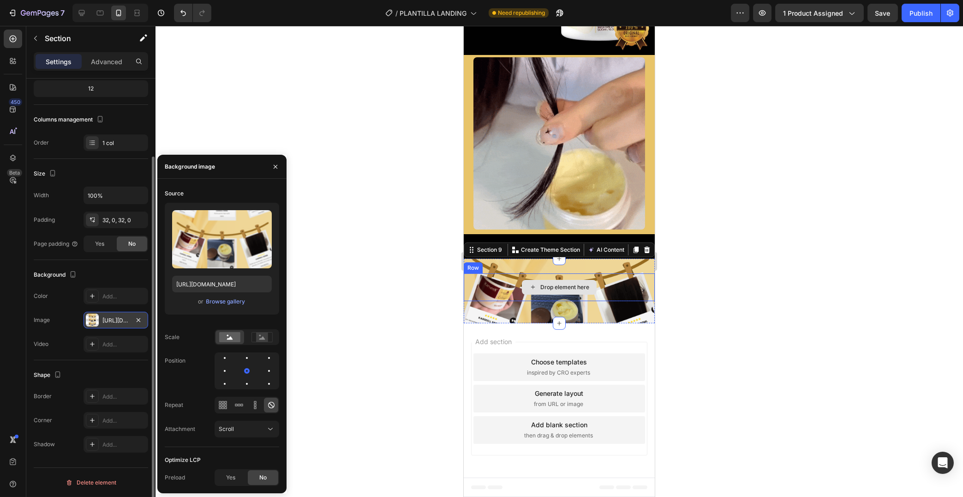
click at [574, 284] on div "Drop element here" at bounding box center [564, 286] width 49 height 7
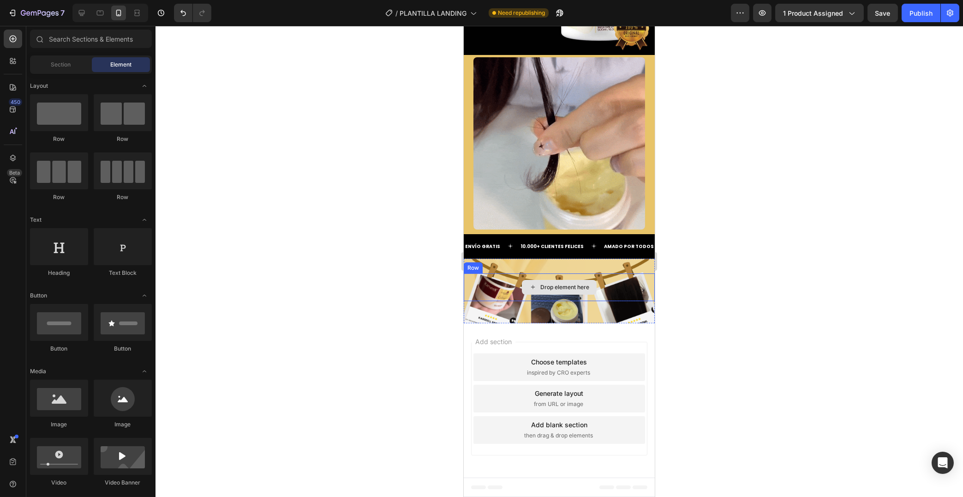
click at [569, 287] on div "Drop element here" at bounding box center [564, 286] width 49 height 7
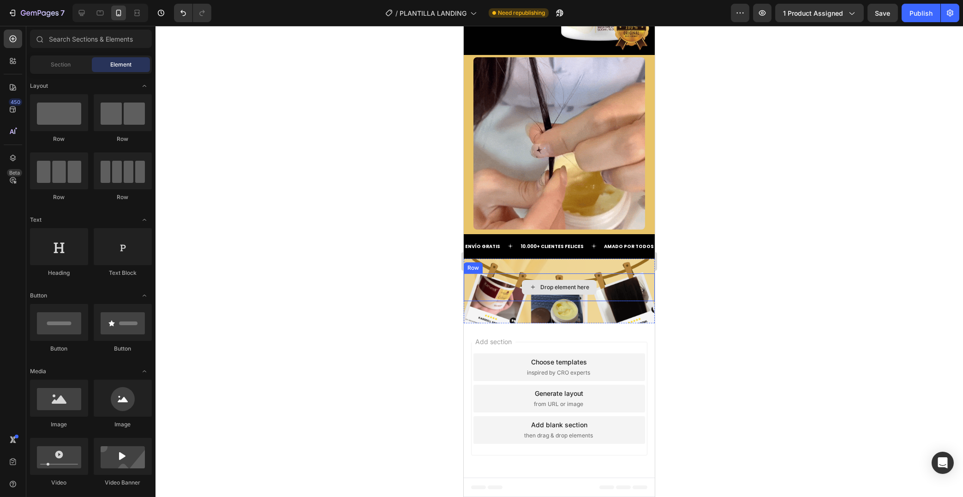
click at [534, 282] on div "Drop element here" at bounding box center [558, 287] width 75 height 15
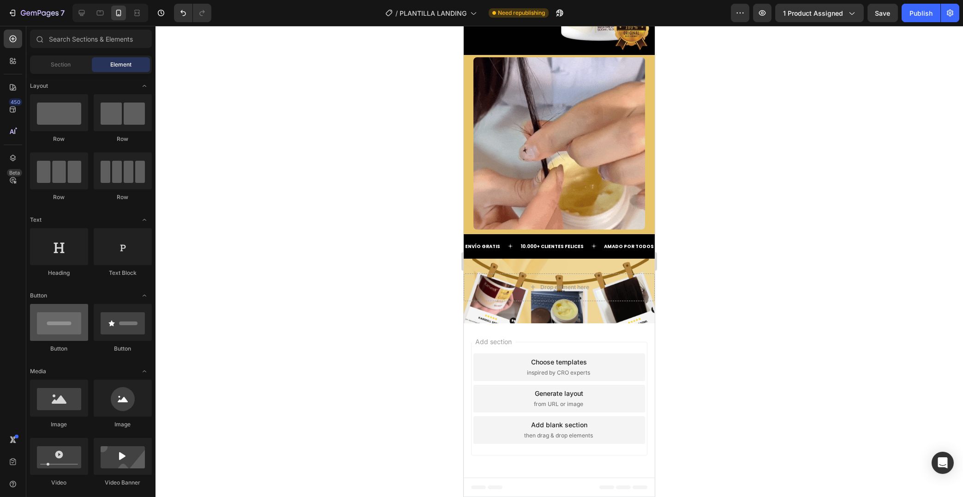
scroll to position [200, 0]
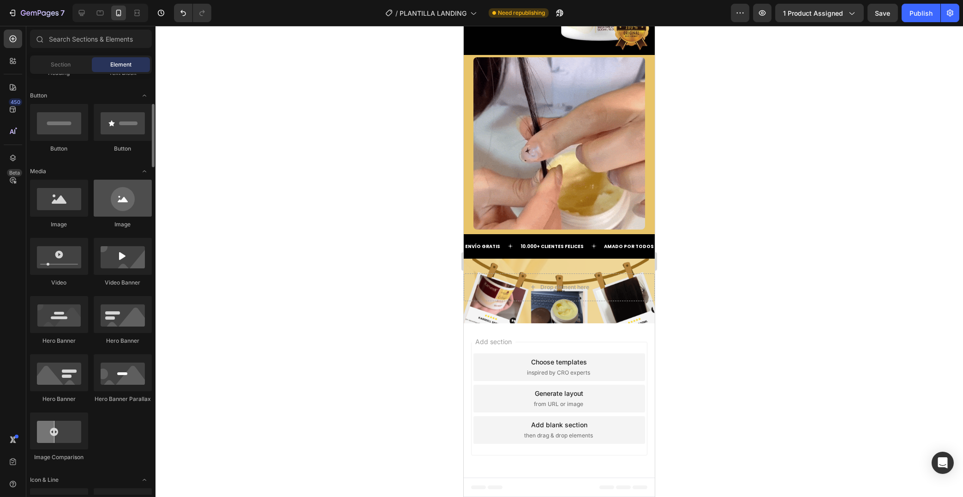
click at [124, 207] on div at bounding box center [123, 198] width 58 height 37
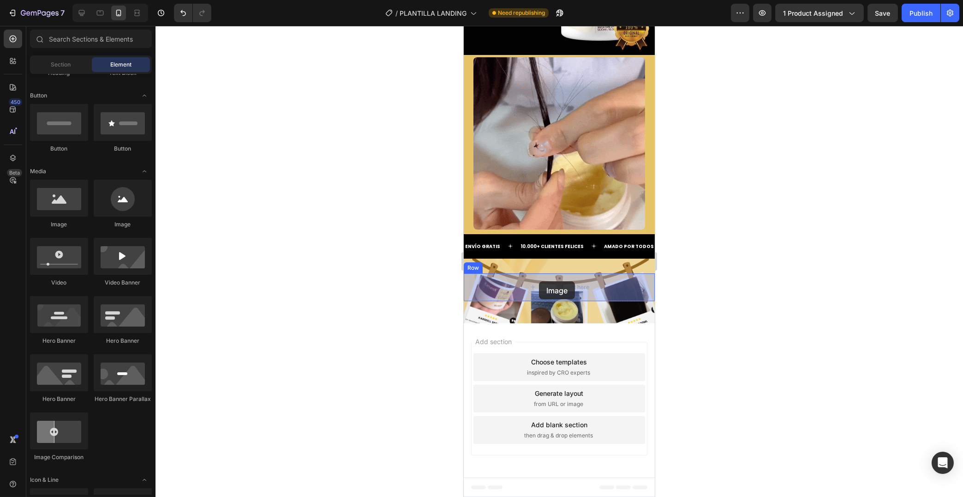
drag, startPoint x: 593, startPoint y: 235, endPoint x: 556, endPoint y: 280, distance: 58.0
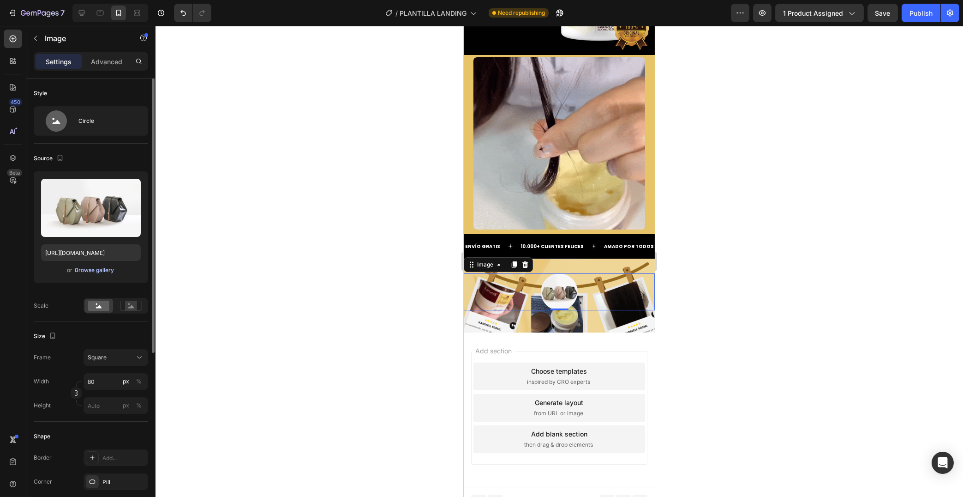
click at [88, 270] on div "Browse gallery" at bounding box center [94, 270] width 39 height 8
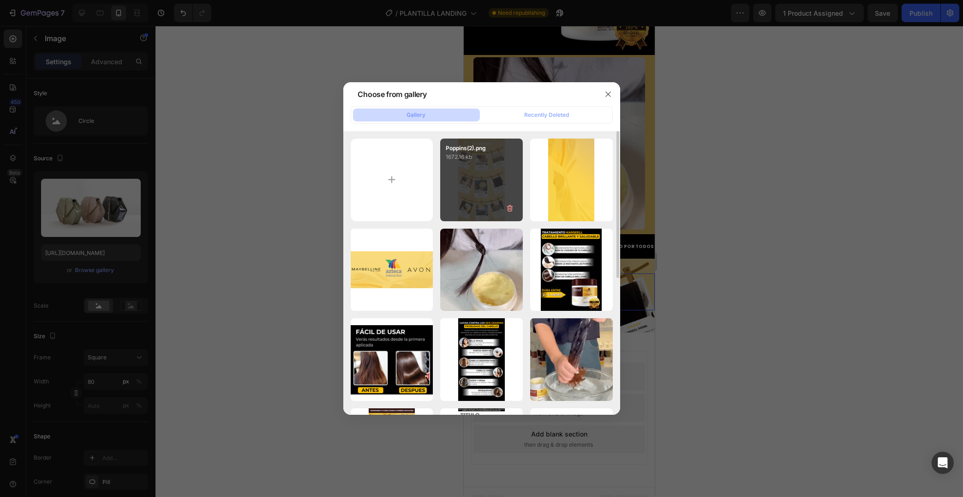
click at [479, 172] on div "Poppins(2).png 1672.16 kb" at bounding box center [481, 179] width 83 height 83
type input "[URL][DOMAIN_NAME]"
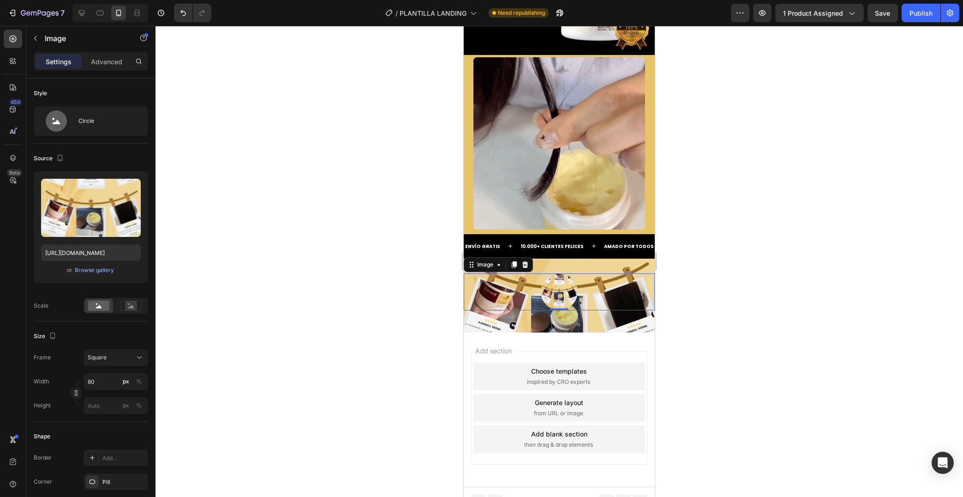
click at [561, 290] on img at bounding box center [558, 291] width 37 height 37
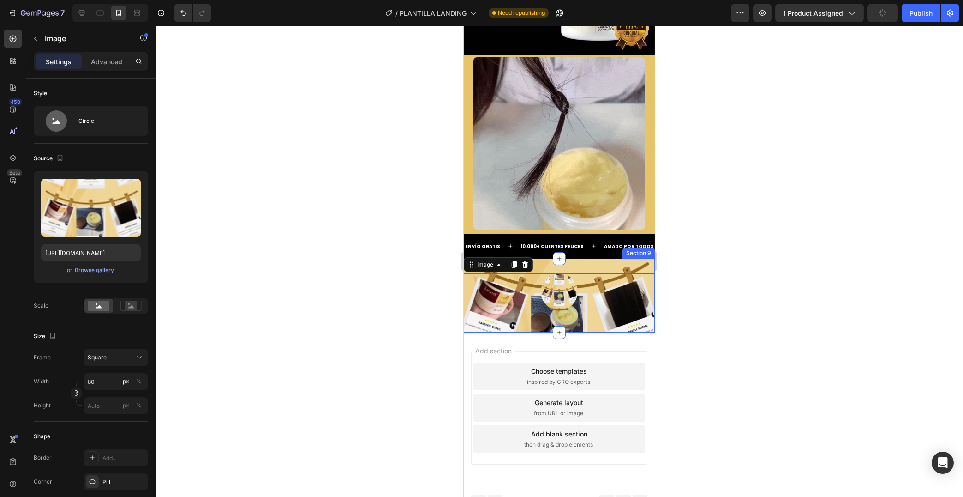
click at [593, 323] on div "Image 0 Row Section 9" at bounding box center [558, 295] width 191 height 74
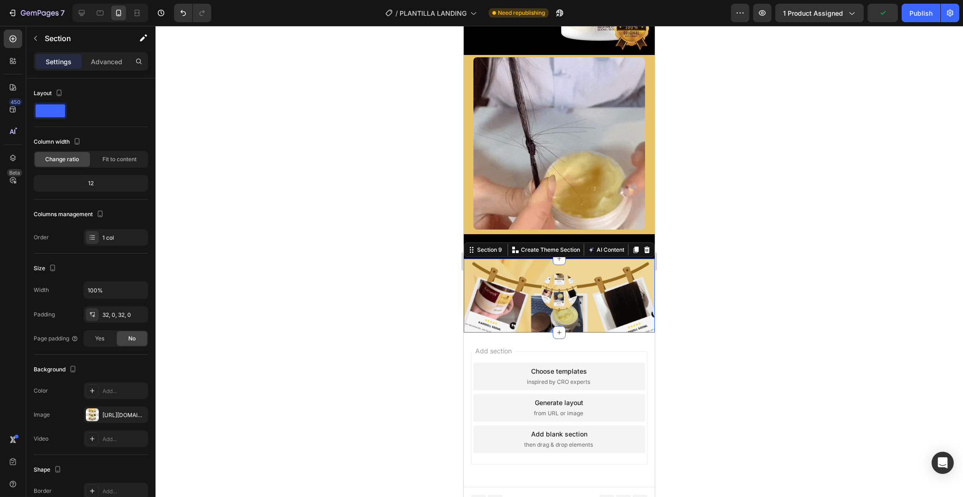
drag, startPoint x: 558, startPoint y: 332, endPoint x: 563, endPoint y: 366, distance: 35.0
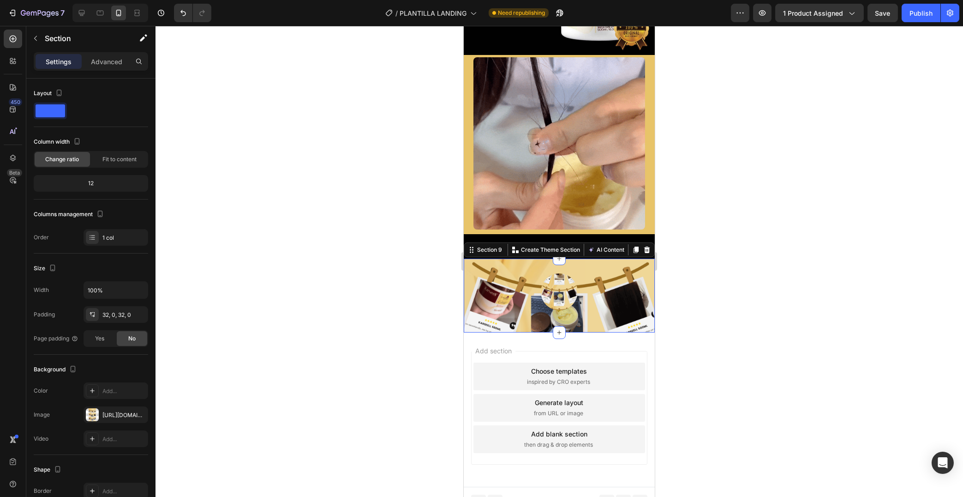
click at [626, 319] on div "Image Row Section 9 You can create reusable sections Create Theme Section AI Co…" at bounding box center [558, 295] width 191 height 74
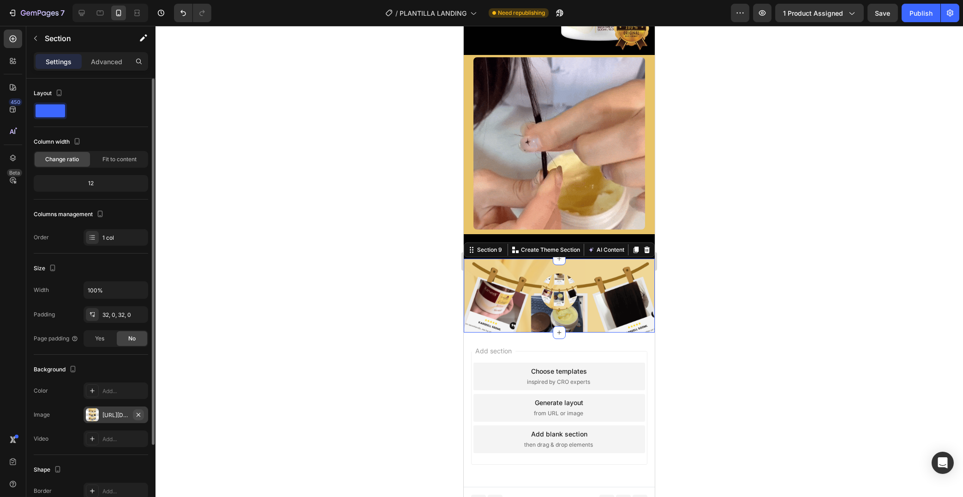
click at [141, 415] on icon "button" at bounding box center [138, 414] width 7 height 7
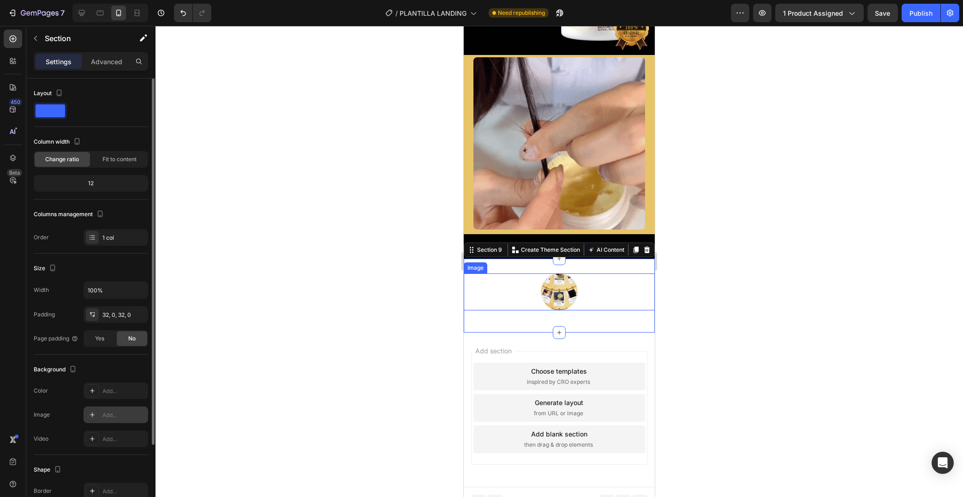
click at [570, 293] on img at bounding box center [558, 291] width 37 height 37
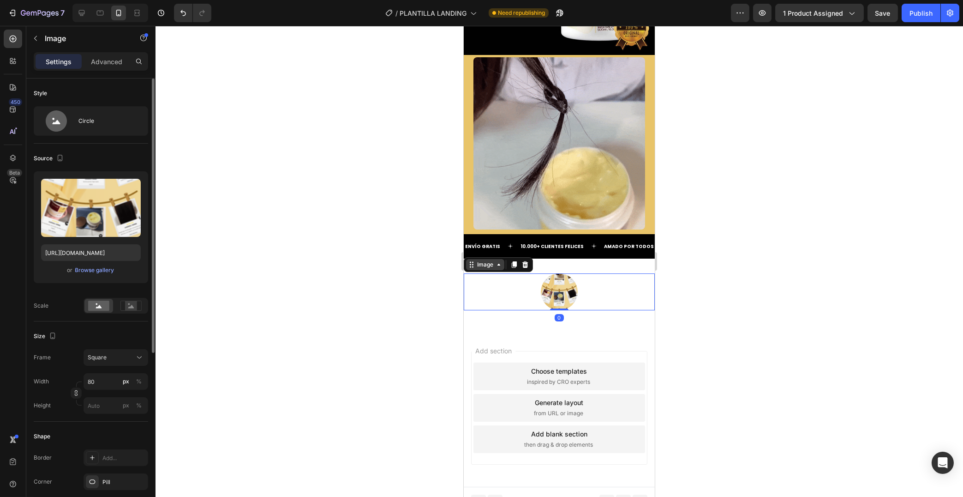
click at [499, 265] on icon at bounding box center [498, 264] width 7 height 7
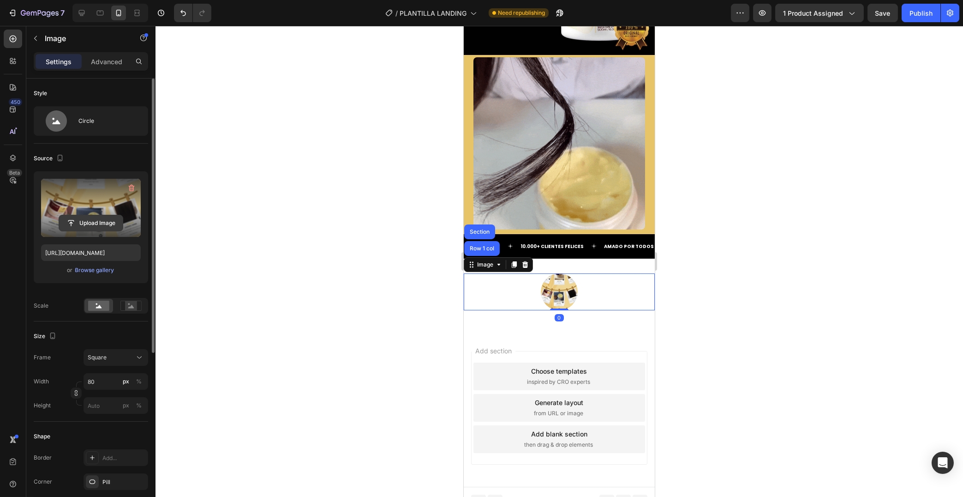
click at [101, 217] on input "file" at bounding box center [91, 223] width 64 height 16
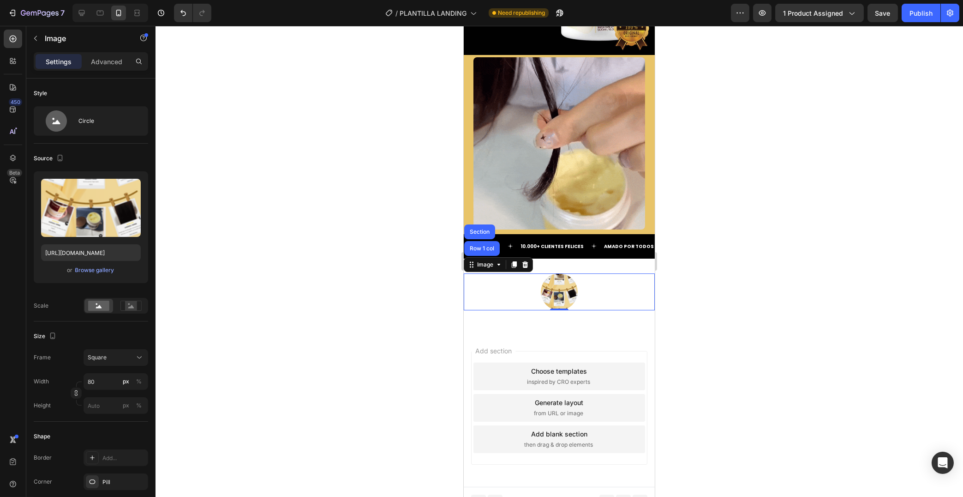
click at [564, 299] on img at bounding box center [558, 291] width 37 height 37
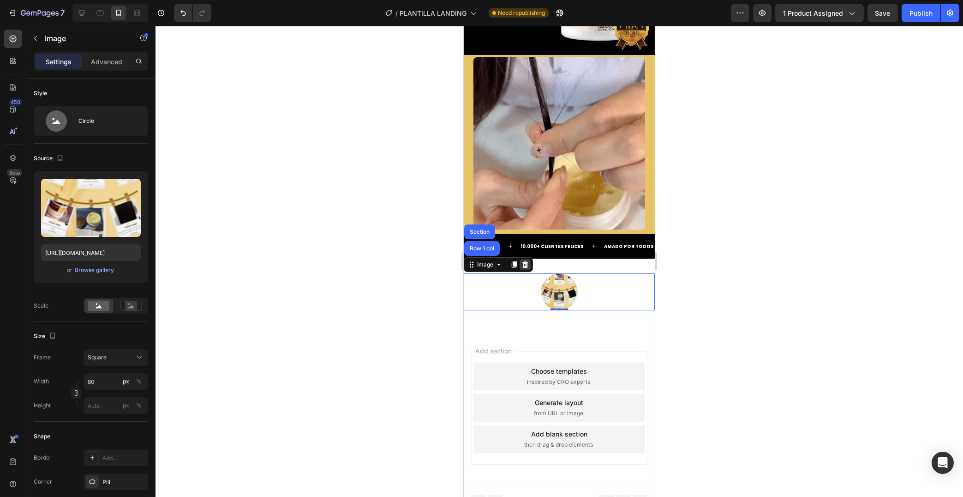
click at [526, 261] on icon at bounding box center [524, 264] width 7 height 7
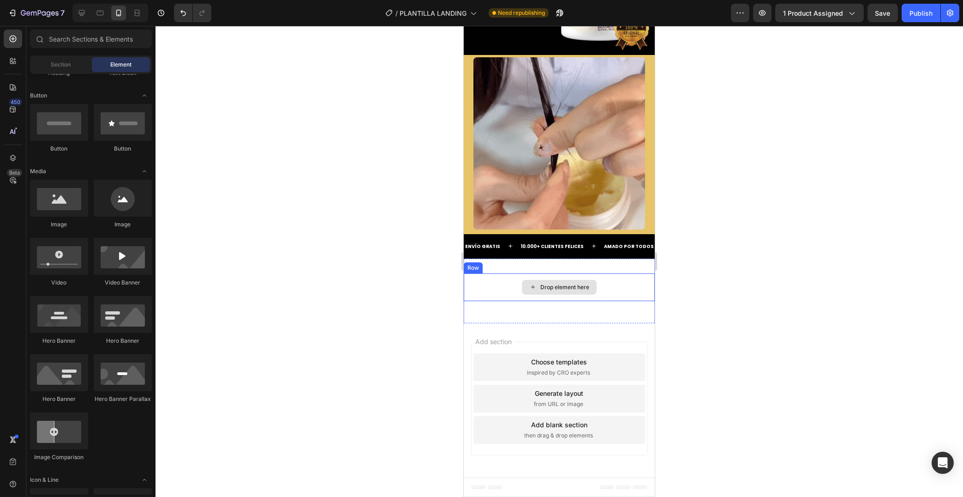
click at [571, 286] on div "Drop element here" at bounding box center [564, 286] width 49 height 7
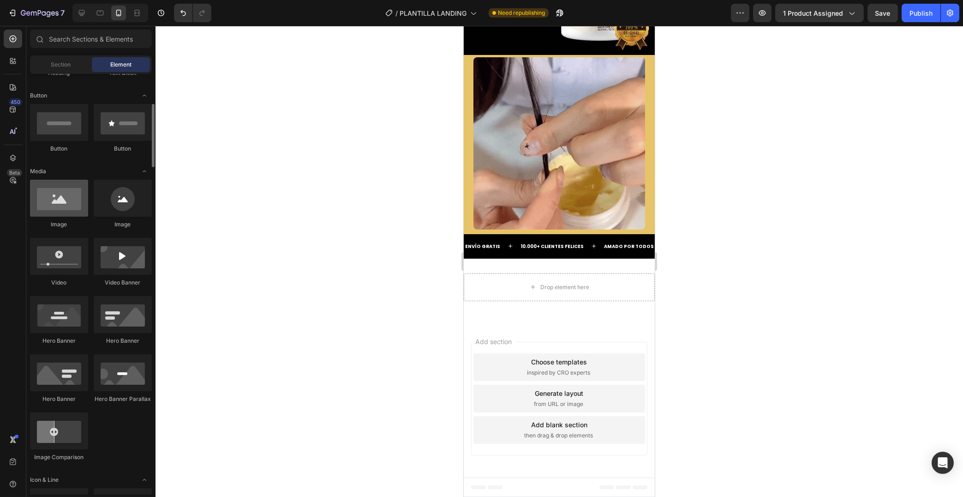
click at [64, 204] on div at bounding box center [59, 198] width 58 height 37
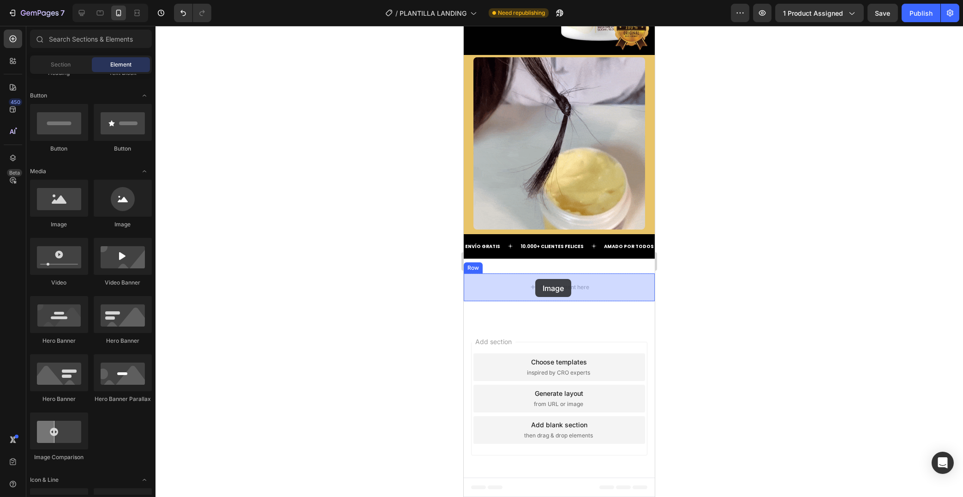
drag, startPoint x: 528, startPoint y: 232, endPoint x: 535, endPoint y: 279, distance: 47.1
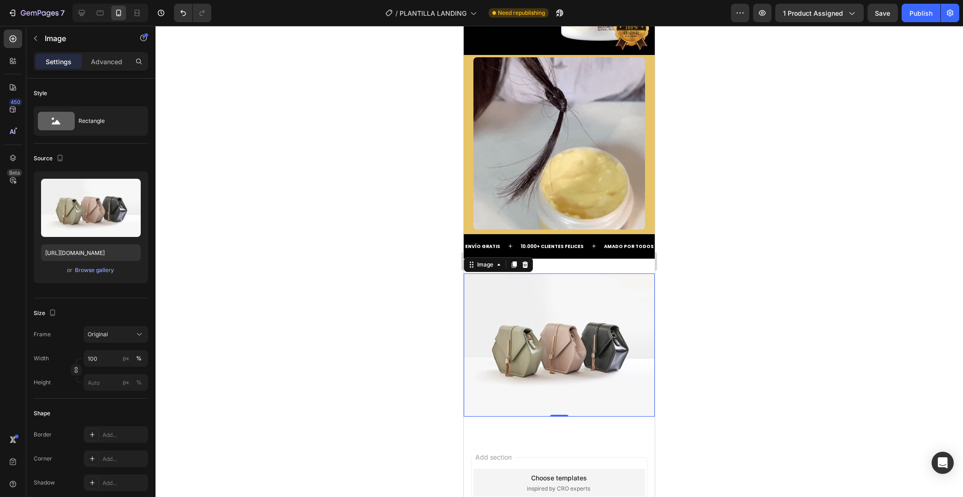
scroll to position [1495, 0]
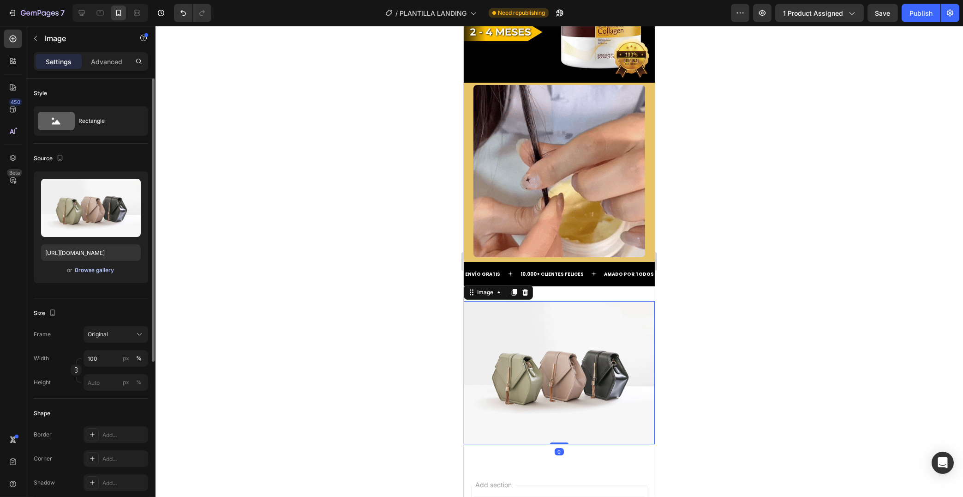
click at [87, 266] on button "Browse gallery" at bounding box center [95, 269] width 40 height 9
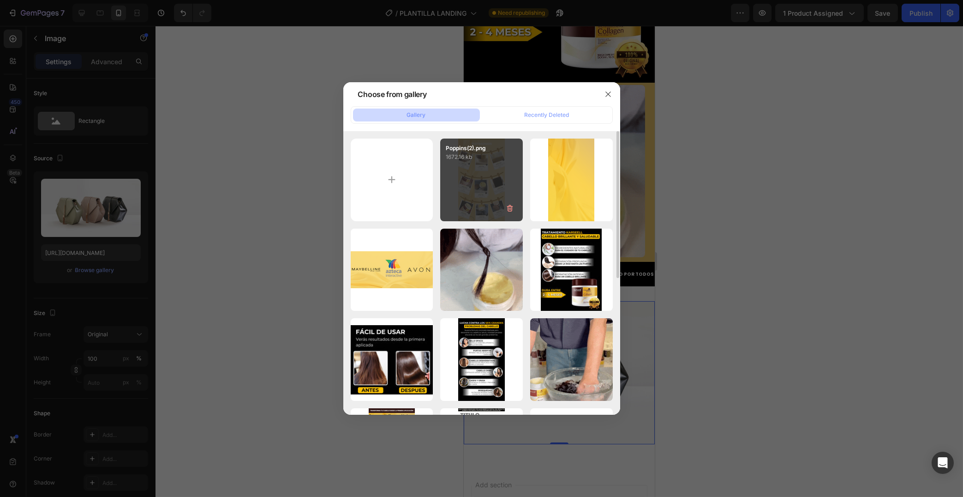
click at [493, 185] on div "Poppins(2).png 1672.16 kb" at bounding box center [481, 179] width 83 height 83
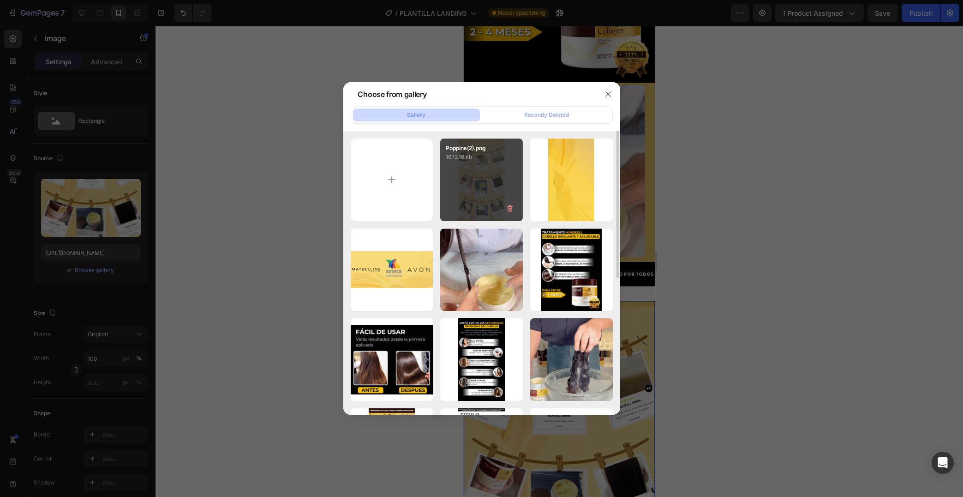
type input "[URL][DOMAIN_NAME]"
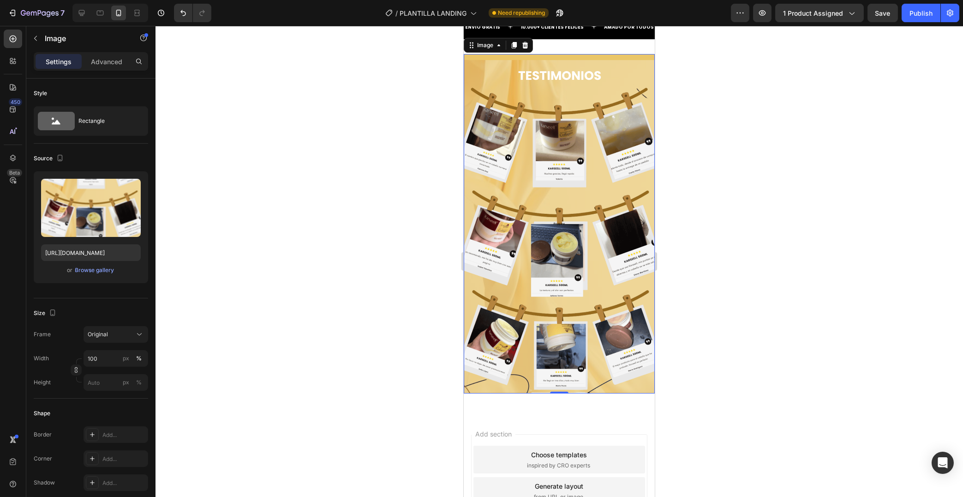
scroll to position [1544, 0]
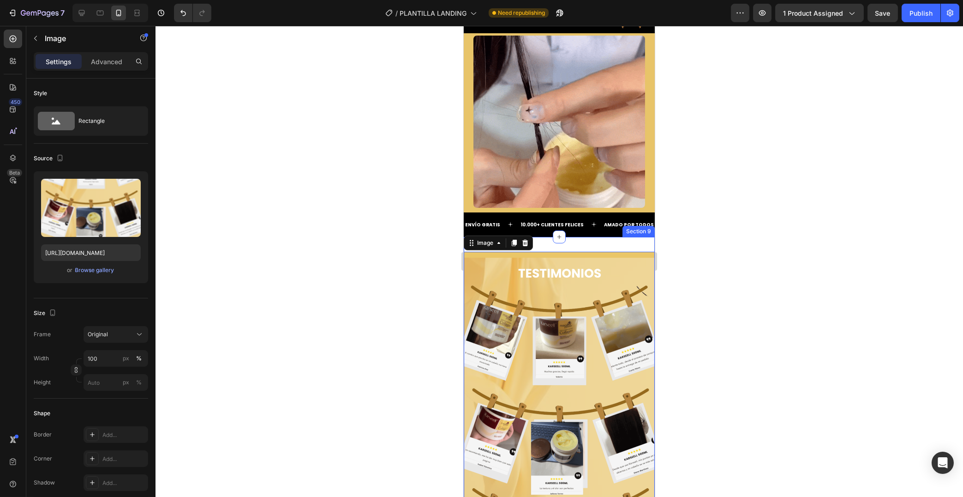
click at [602, 246] on div "Image 0 Row Section 9" at bounding box center [558, 425] width 191 height 377
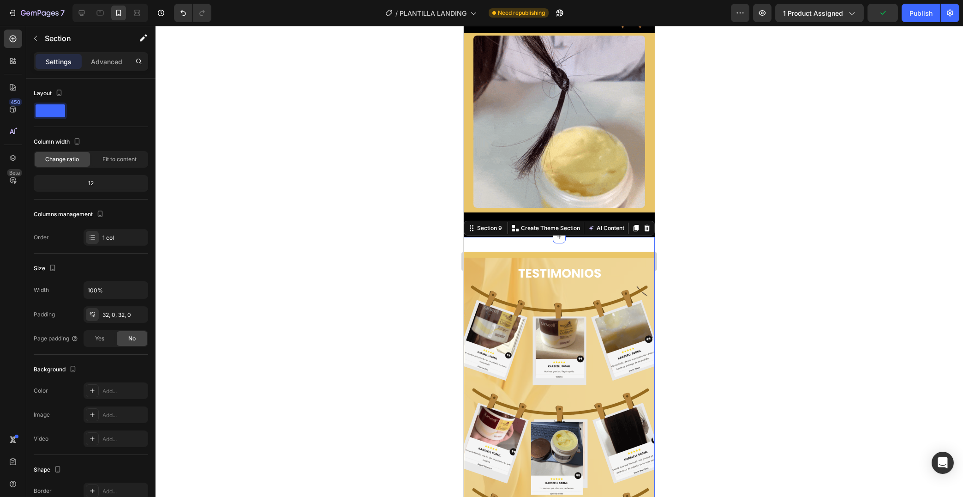
click at [596, 241] on div "Image Row Section 9 You can create reusable sections Create Theme Section AI Co…" at bounding box center [558, 425] width 191 height 377
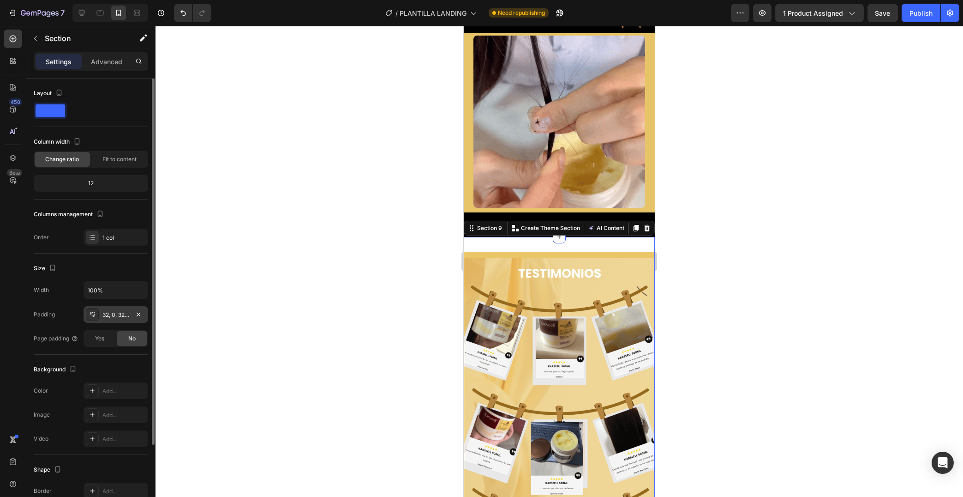
scroll to position [95, 0]
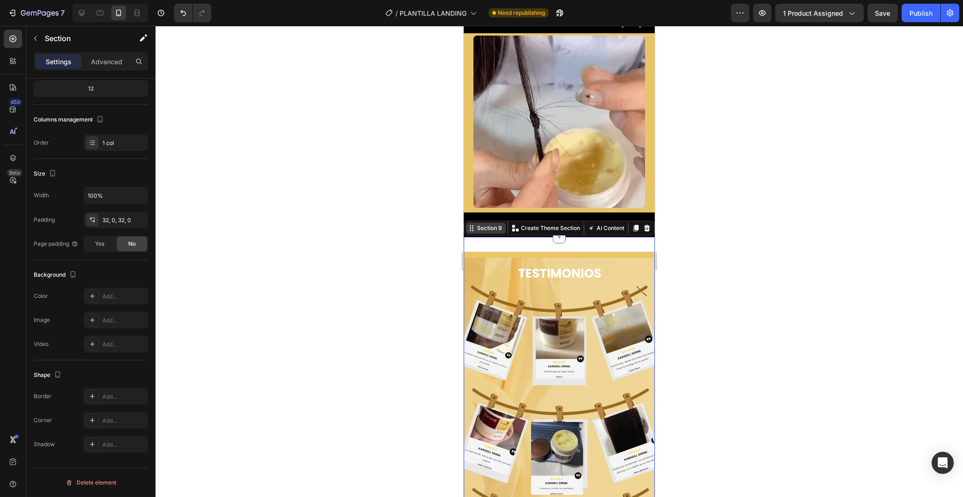
click at [493, 229] on div "Section 9" at bounding box center [489, 228] width 29 height 8
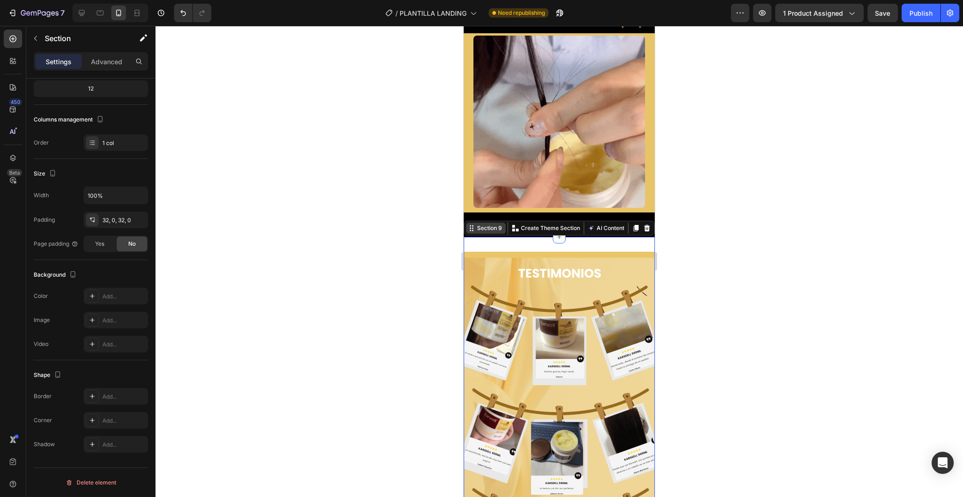
click at [489, 223] on div "Section 9" at bounding box center [486, 227] width 40 height 11
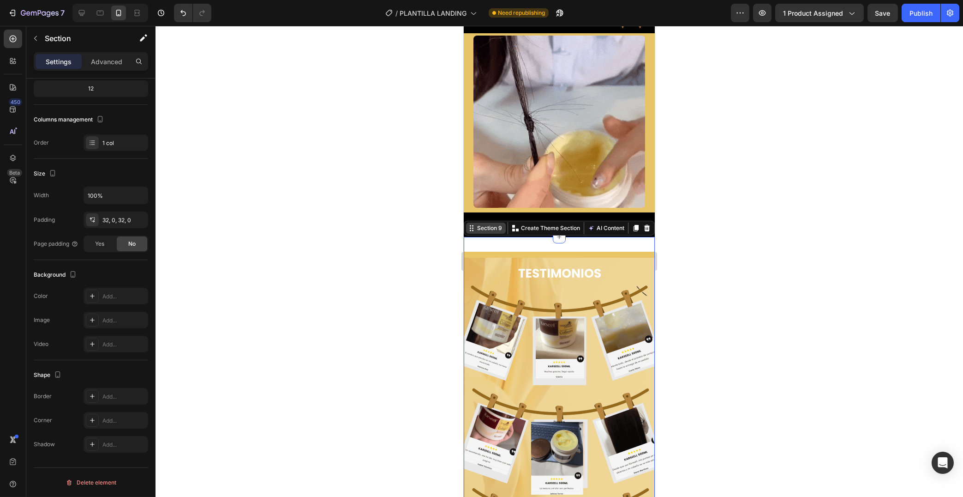
click at [492, 229] on div "Section 9" at bounding box center [489, 228] width 29 height 8
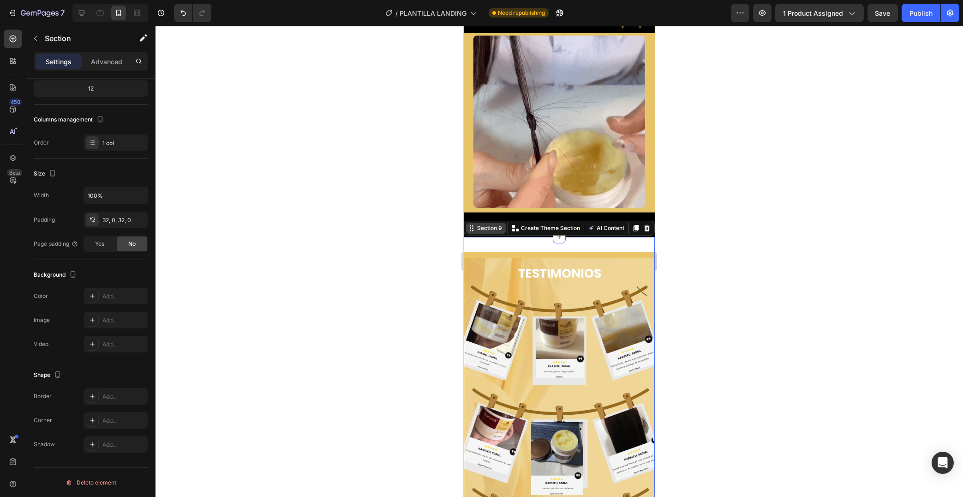
click at [493, 233] on div "Section 9" at bounding box center [486, 227] width 40 height 11
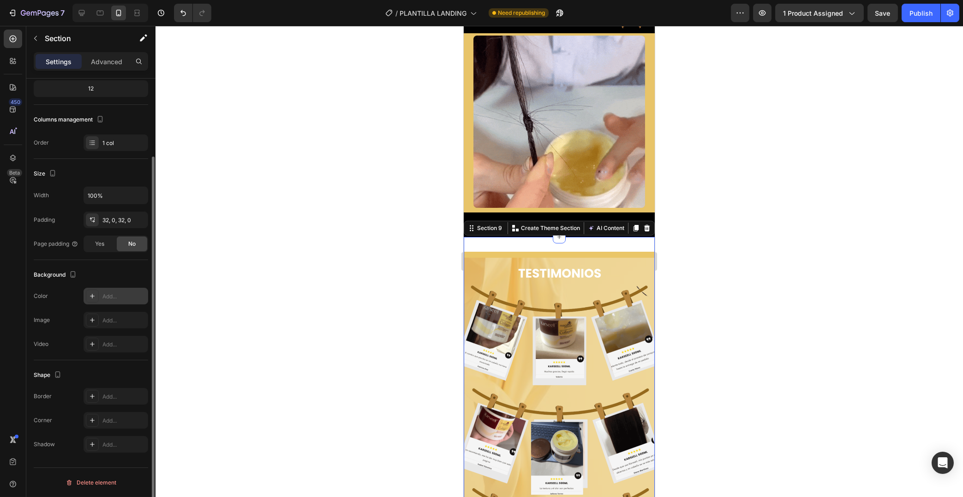
click at [93, 293] on icon at bounding box center [92, 295] width 7 height 7
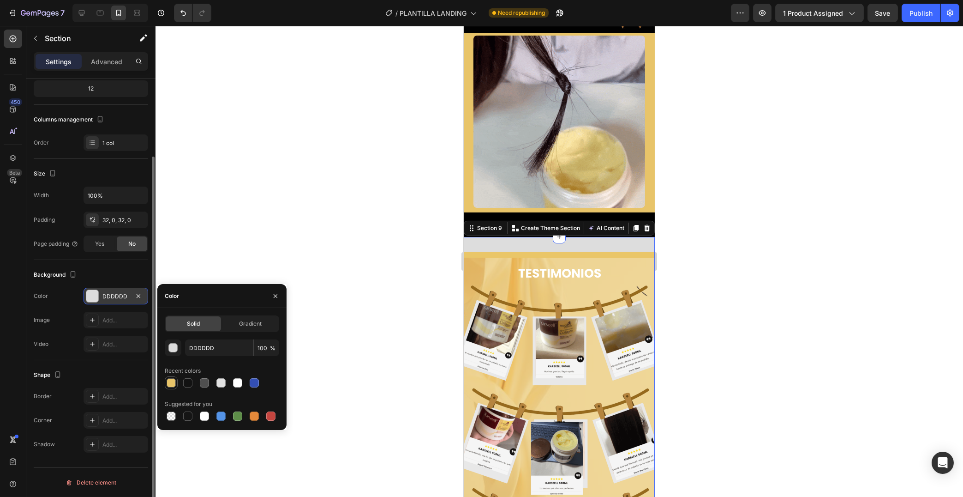
click at [172, 381] on div at bounding box center [171, 382] width 9 height 9
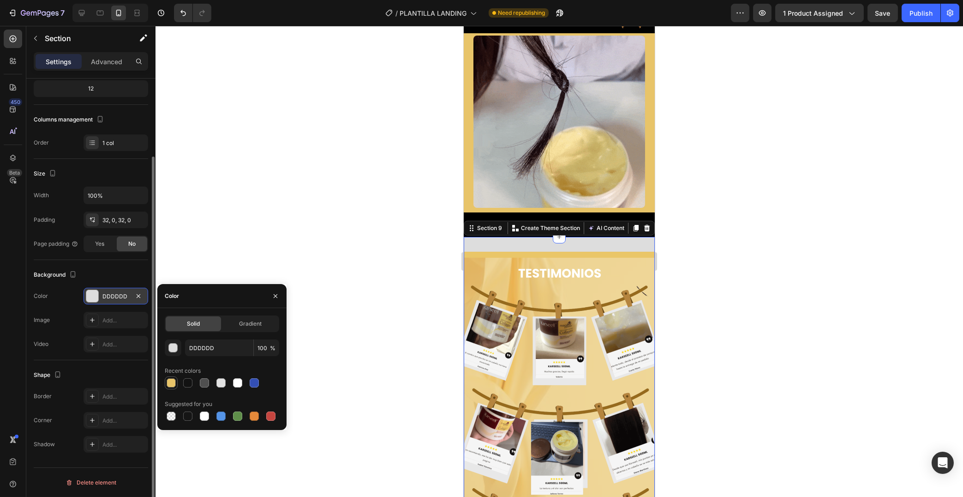
scroll to position [93, 0]
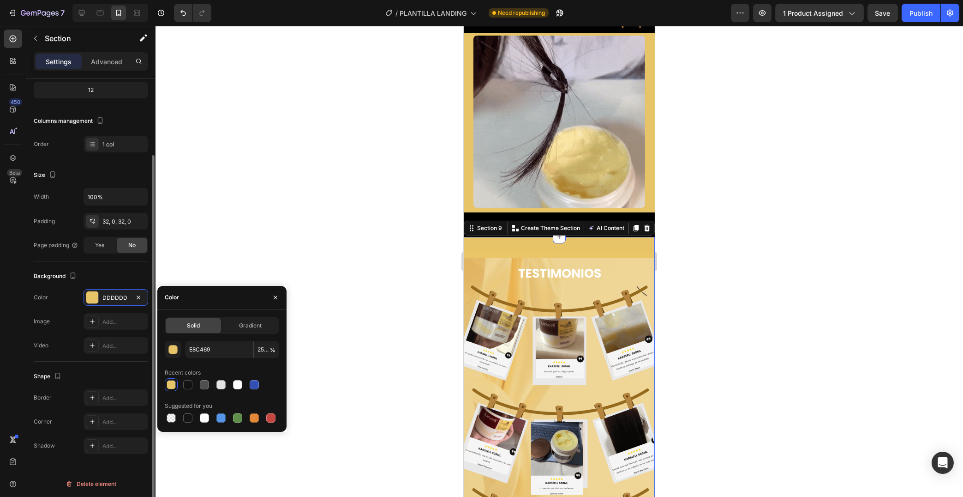
click at [712, 278] on div at bounding box center [560, 261] width 808 height 471
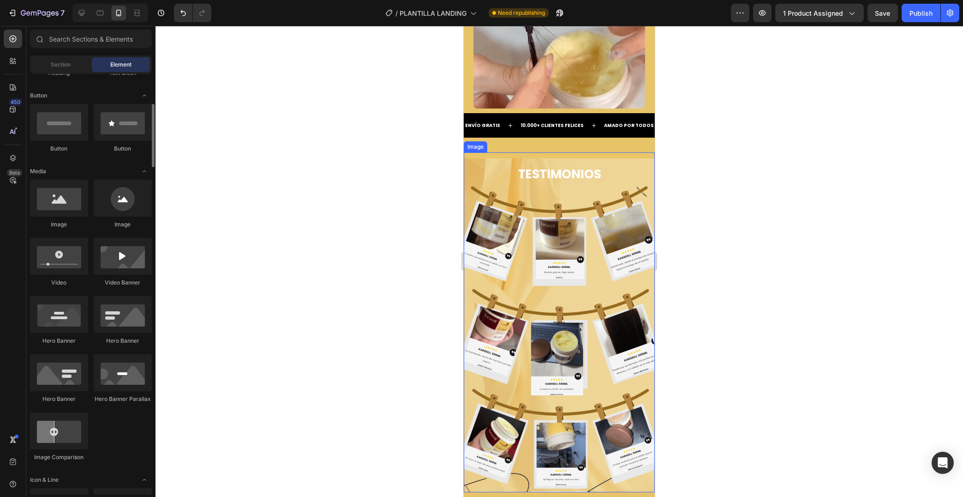
scroll to position [1834, 0]
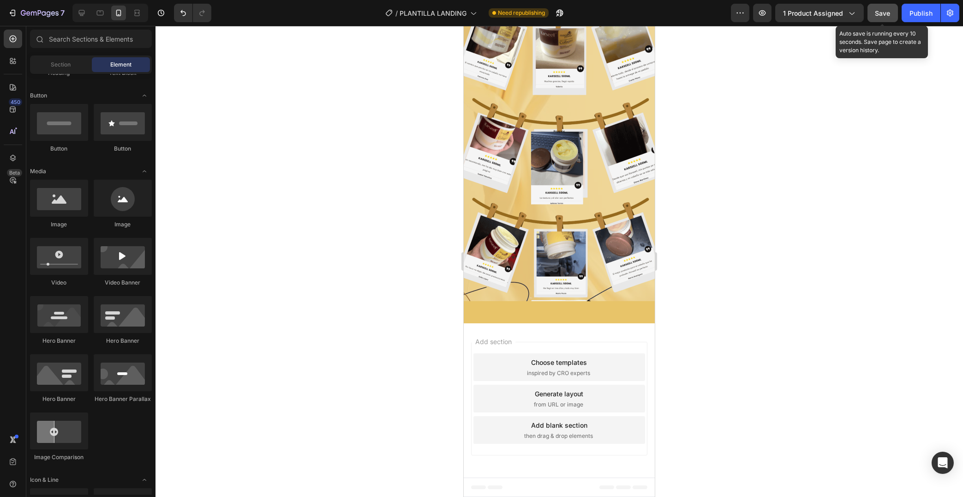
click at [881, 14] on span "Save" at bounding box center [882, 13] width 15 height 8
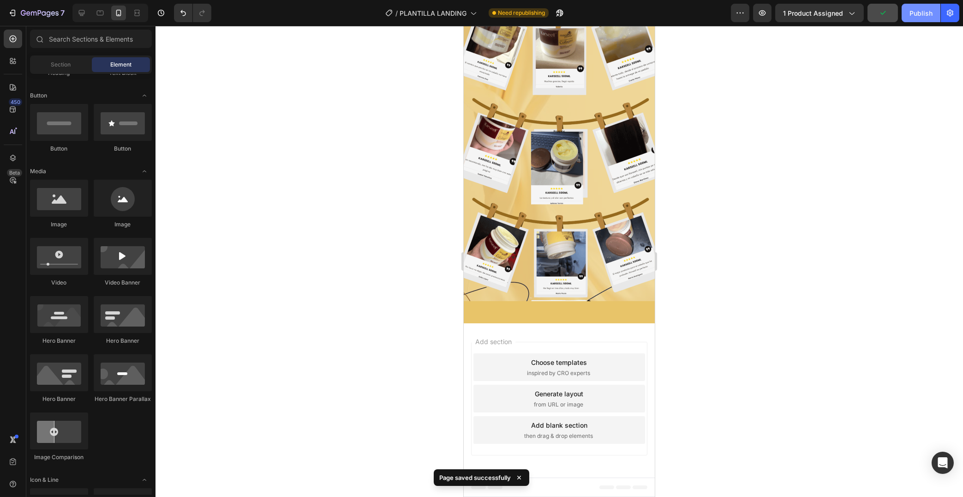
click at [911, 18] on div "Publish" at bounding box center [921, 13] width 23 height 10
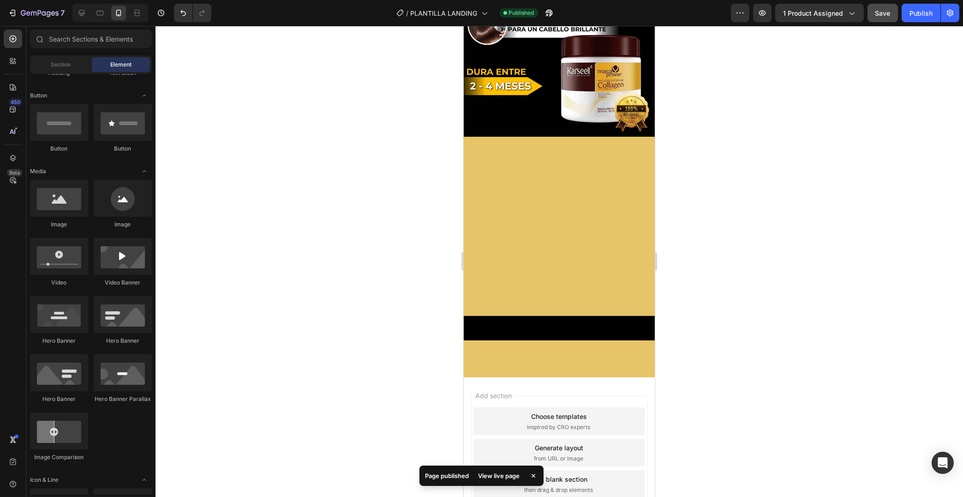
scroll to position [1137, 0]
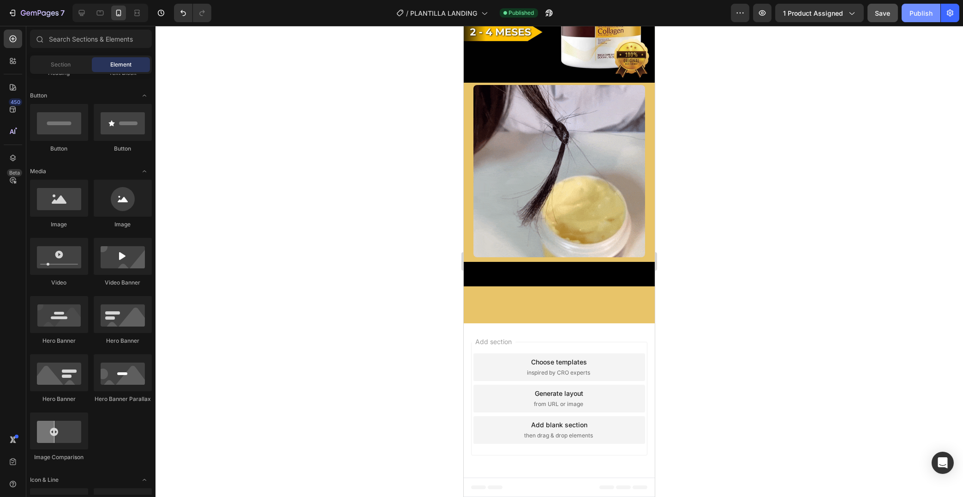
click at [927, 11] on div "Publish" at bounding box center [921, 13] width 23 height 10
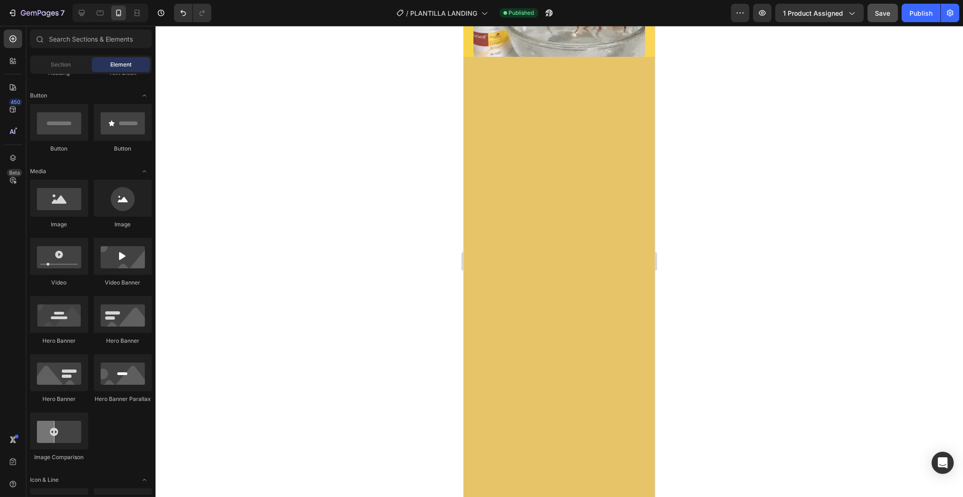
scroll to position [0, 0]
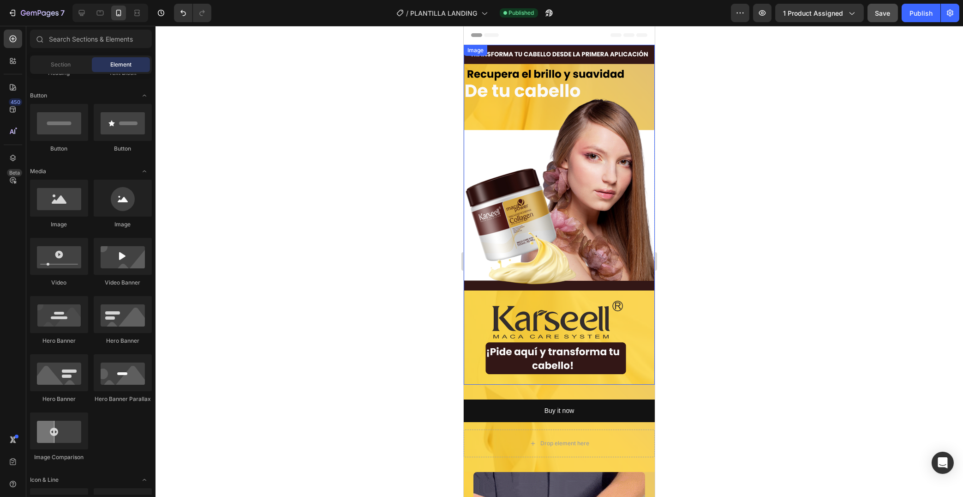
click at [574, 212] on img at bounding box center [558, 215] width 191 height 340
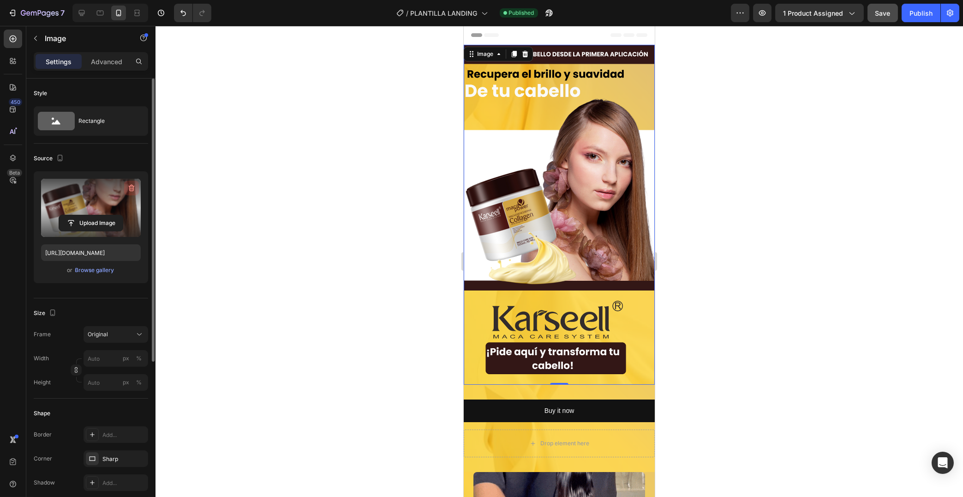
click at [136, 192] on icon "button" at bounding box center [131, 187] width 9 height 9
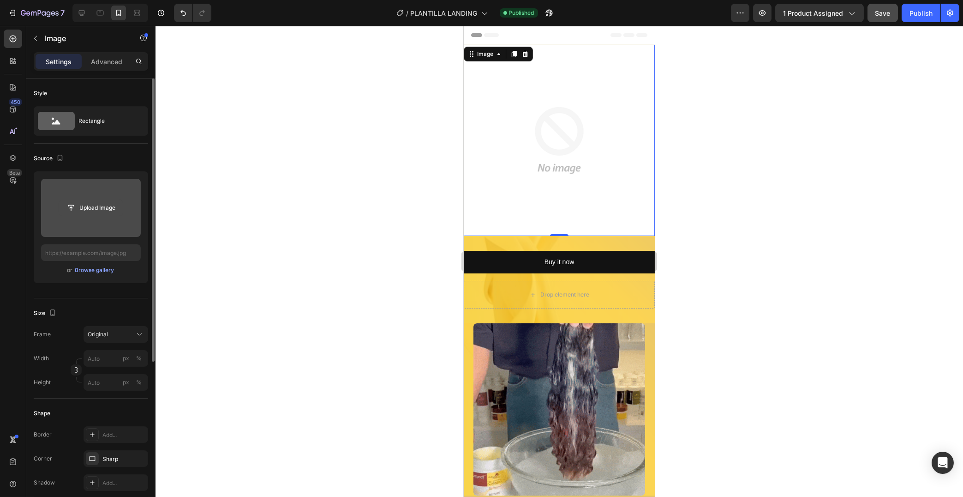
click at [100, 208] on input "file" at bounding box center [91, 208] width 64 height 16
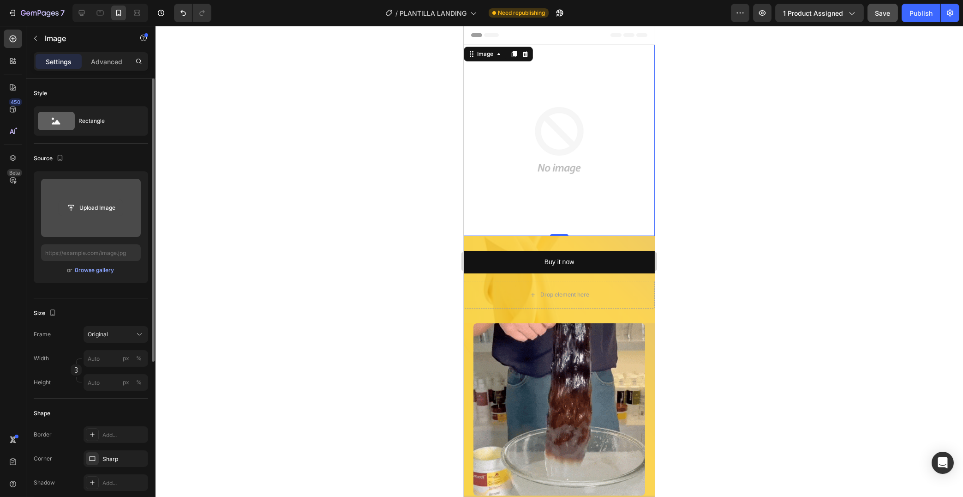
click at [104, 213] on input "file" at bounding box center [91, 208] width 64 height 16
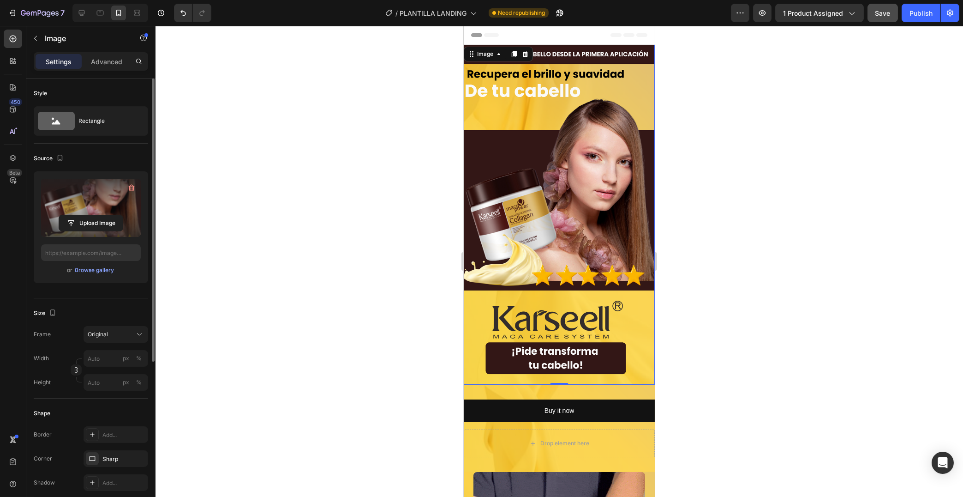
type input "[URL][DOMAIN_NAME]"
click at [792, 233] on div at bounding box center [560, 261] width 808 height 471
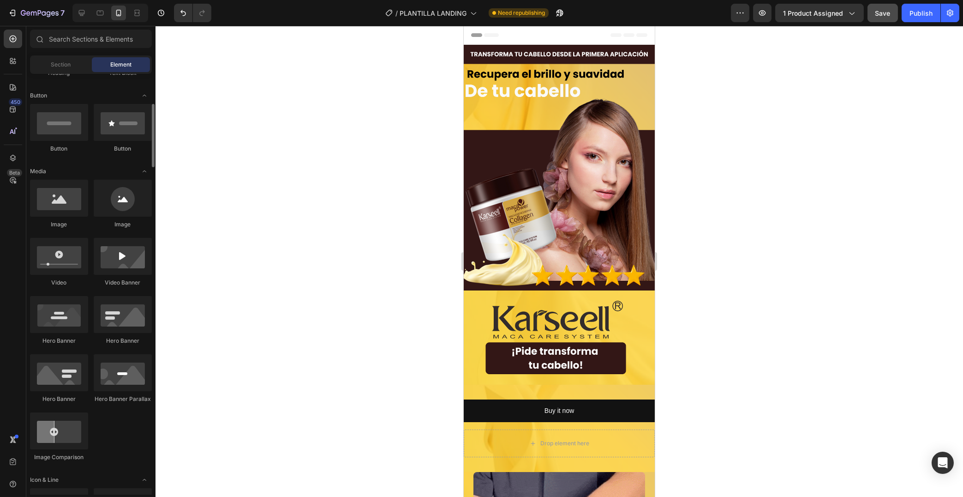
scroll to position [200, 0]
click at [923, 10] on div "Publish" at bounding box center [921, 13] width 23 height 10
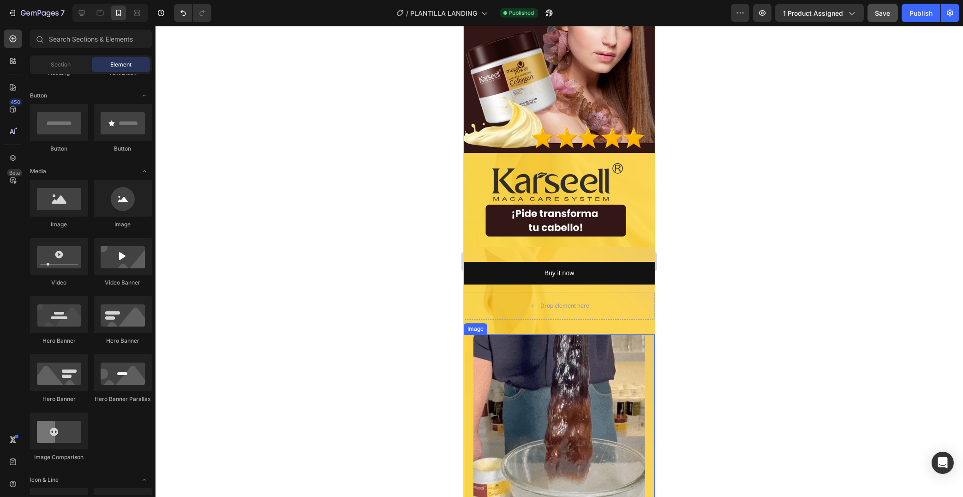
scroll to position [148, 0]
